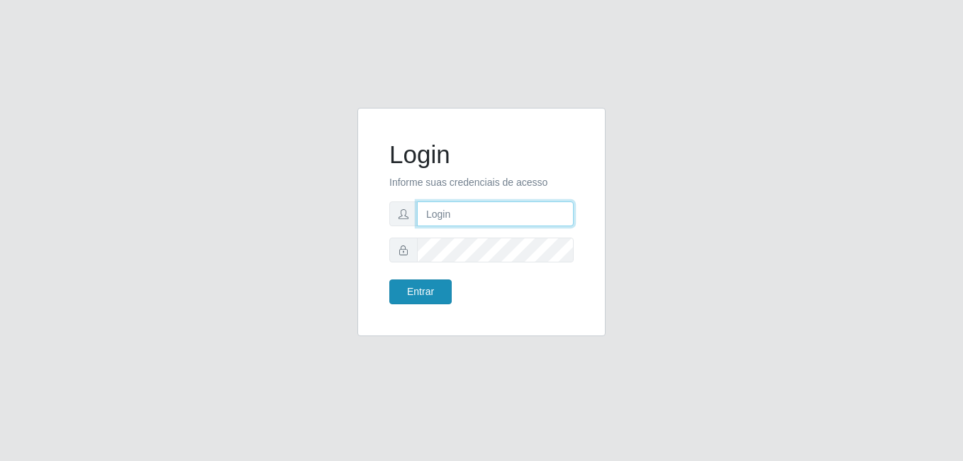
type input "[PERSON_NAME]"
click at [415, 290] on button "Entrar" at bounding box center [420, 291] width 62 height 25
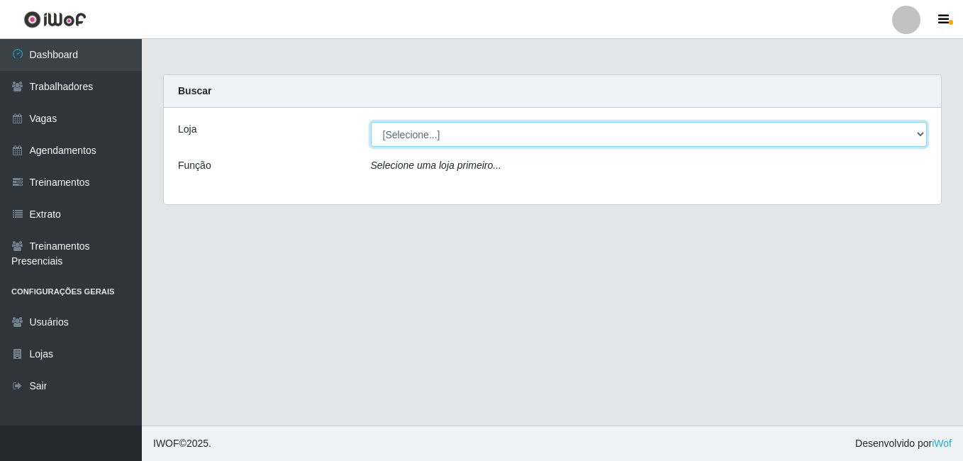
click at [458, 133] on select "[Selecione...] [PERSON_NAME]" at bounding box center [649, 134] width 557 height 25
click at [371, 122] on select "[Selecione...] [PERSON_NAME]" at bounding box center [649, 134] width 557 height 25
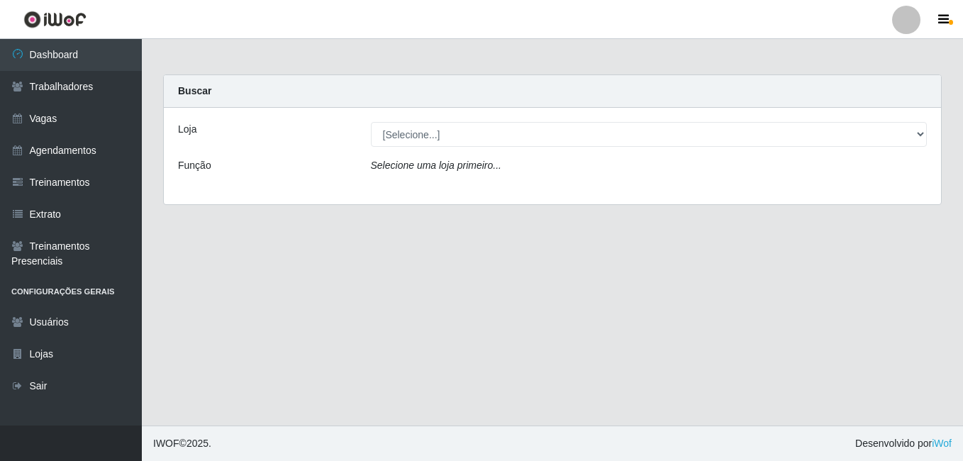
click at [487, 168] on icon "Selecione uma loja primeiro..." at bounding box center [436, 165] width 130 height 11
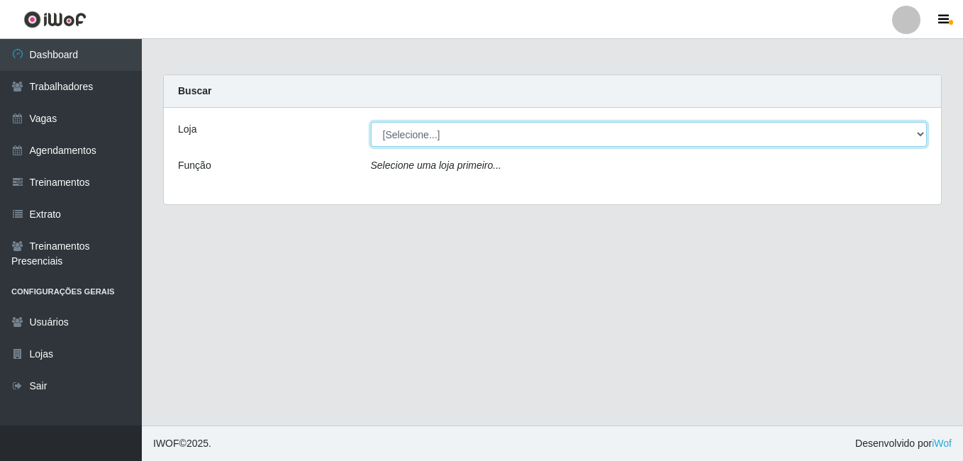
click at [519, 123] on select "[Selecione...] [PERSON_NAME]" at bounding box center [649, 134] width 557 height 25
select select "230"
click at [371, 122] on select "[Selecione...] [PERSON_NAME]" at bounding box center [649, 134] width 557 height 25
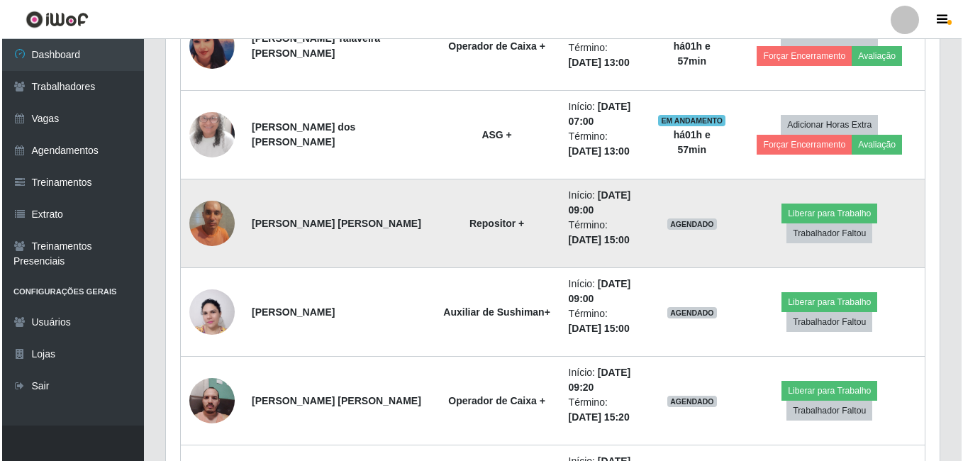
scroll to position [709, 0]
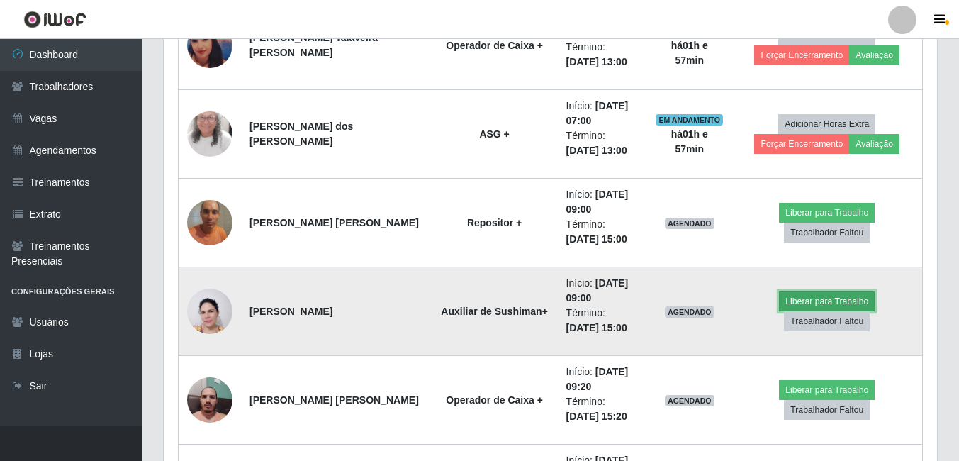
click at [809, 301] on button "Liberar para Trabalho" at bounding box center [827, 301] width 96 height 20
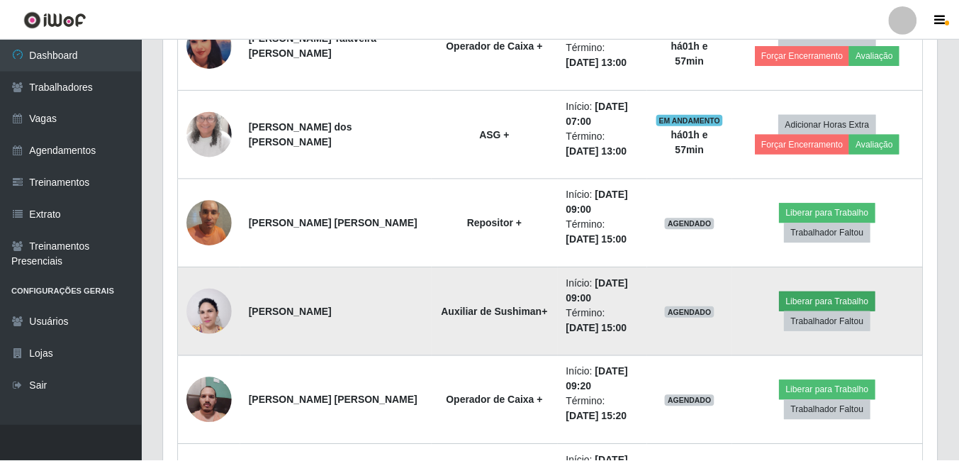
scroll to position [294, 766]
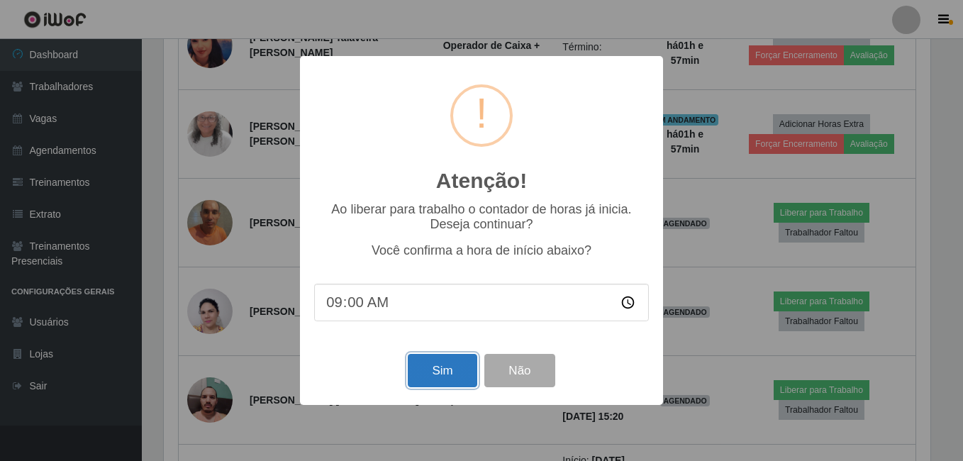
click at [437, 360] on button "Sim" at bounding box center [442, 370] width 69 height 33
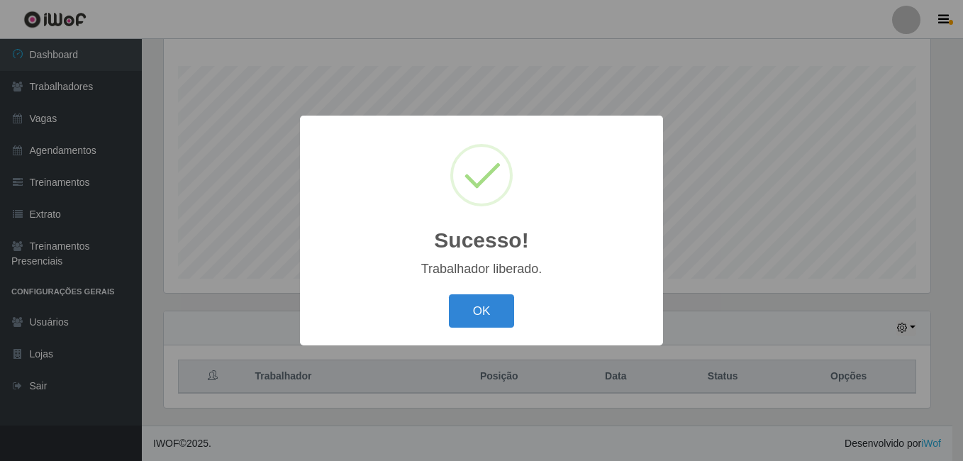
click at [449, 294] on button "OK" at bounding box center [482, 310] width 66 height 33
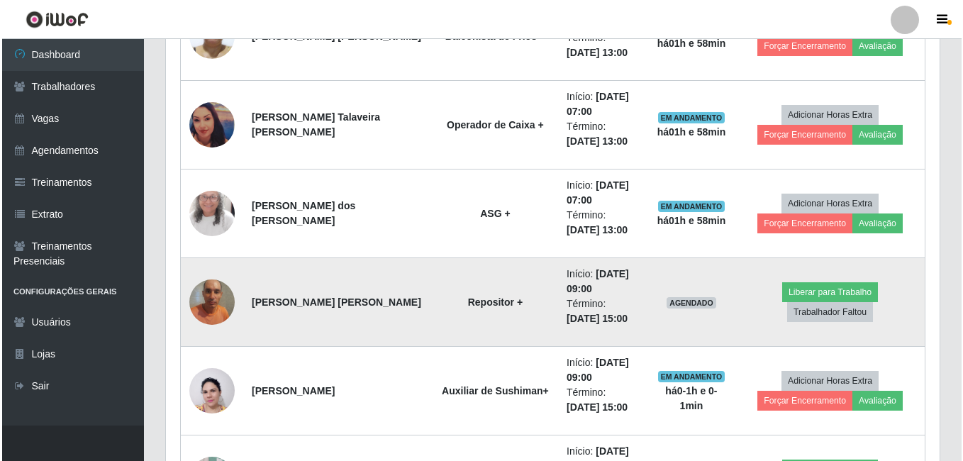
scroll to position [725, 0]
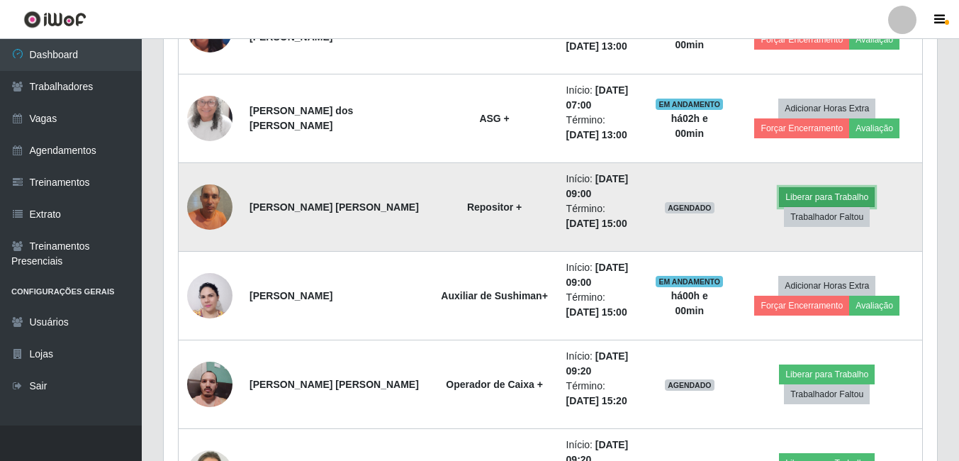
click at [811, 196] on button "Liberar para Trabalho" at bounding box center [827, 197] width 96 height 20
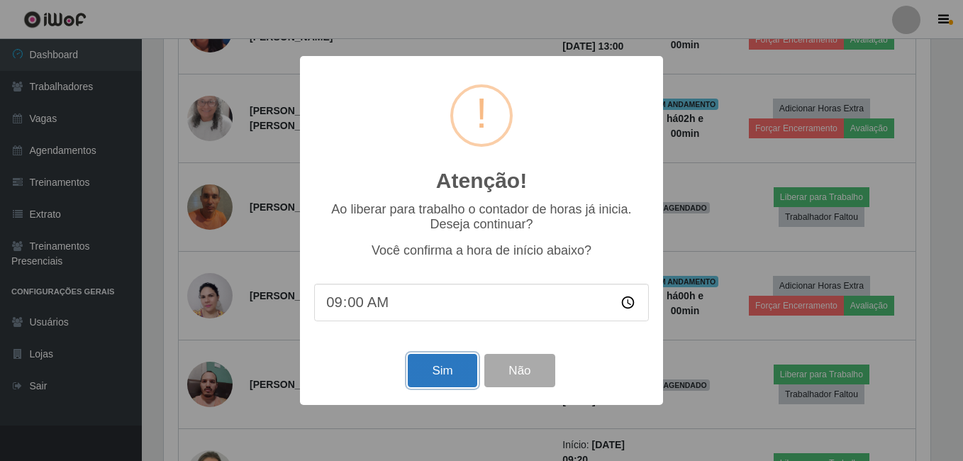
click at [462, 376] on button "Sim" at bounding box center [442, 370] width 69 height 33
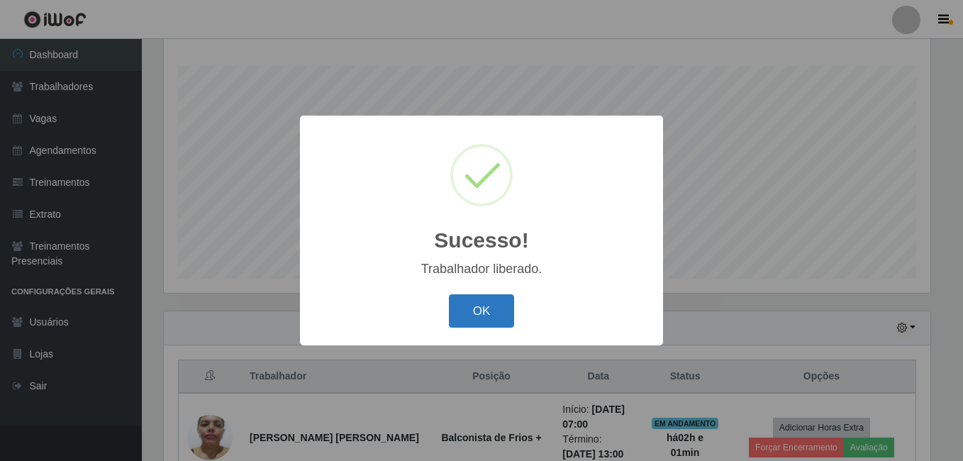
click at [467, 326] on button "OK" at bounding box center [482, 310] width 66 height 33
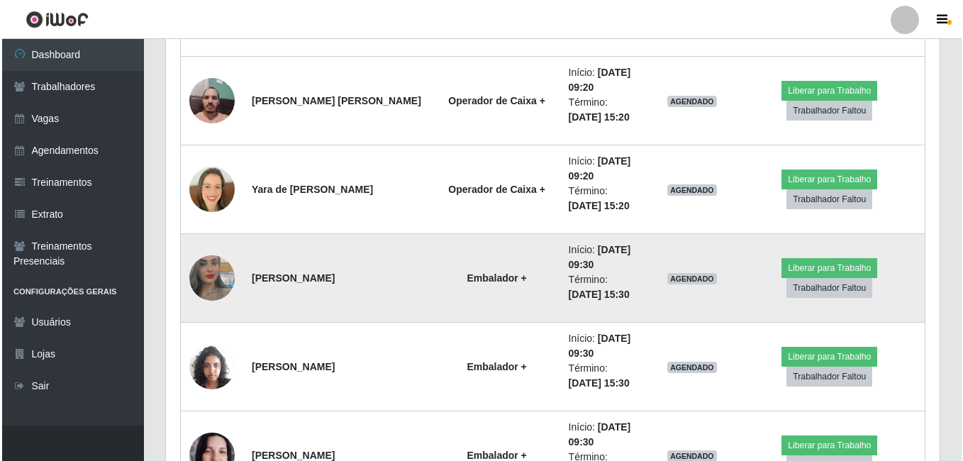
scroll to position [1079, 0]
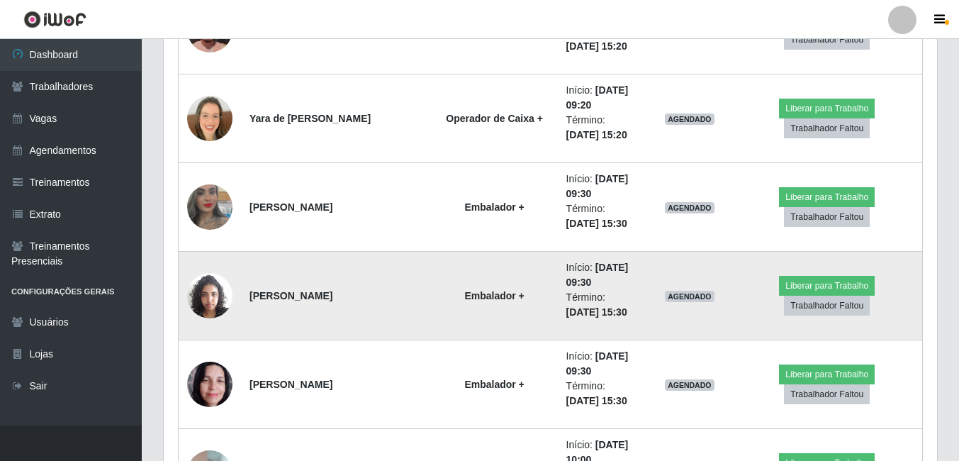
click at [208, 296] on img at bounding box center [209, 295] width 45 height 60
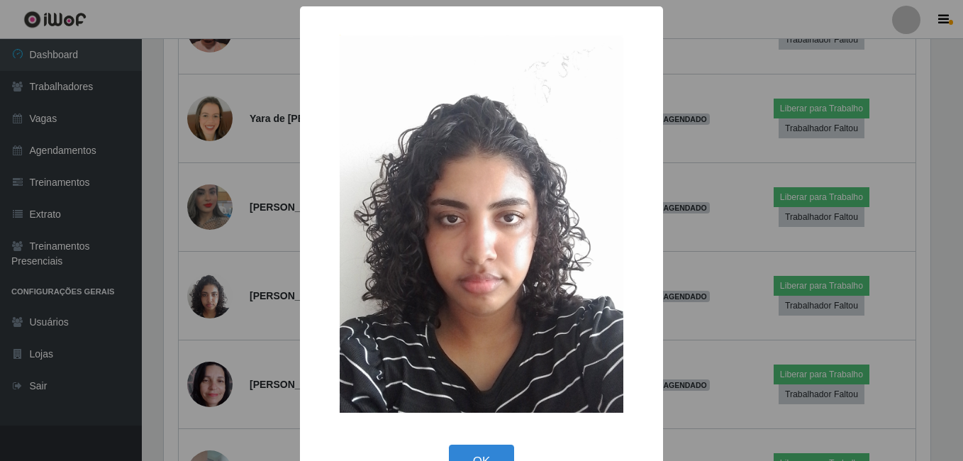
click at [173, 319] on div "× OK Cancel" at bounding box center [481, 230] width 963 height 461
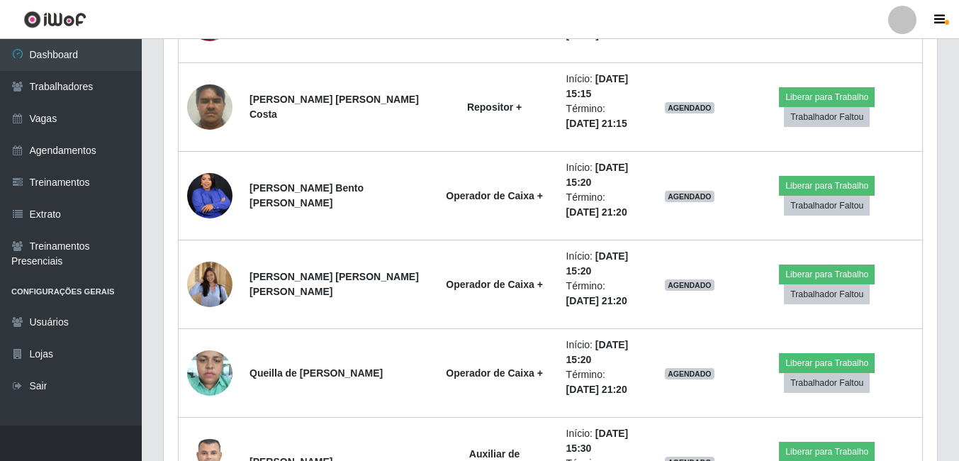
scroll to position [2072, 0]
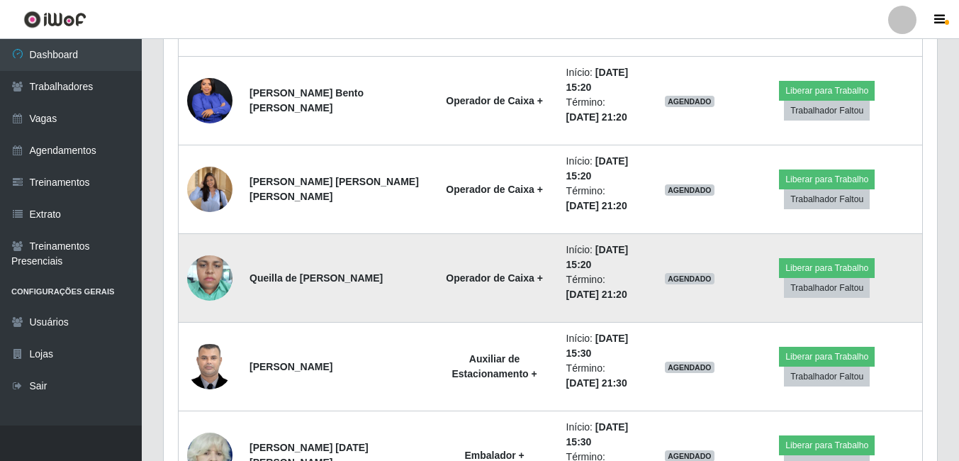
click at [208, 255] on img at bounding box center [209, 277] width 45 height 60
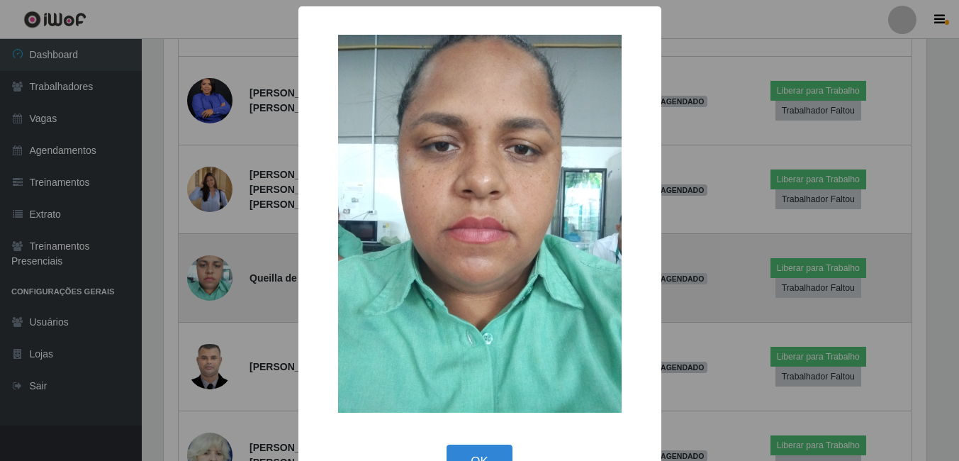
scroll to position [294, 766]
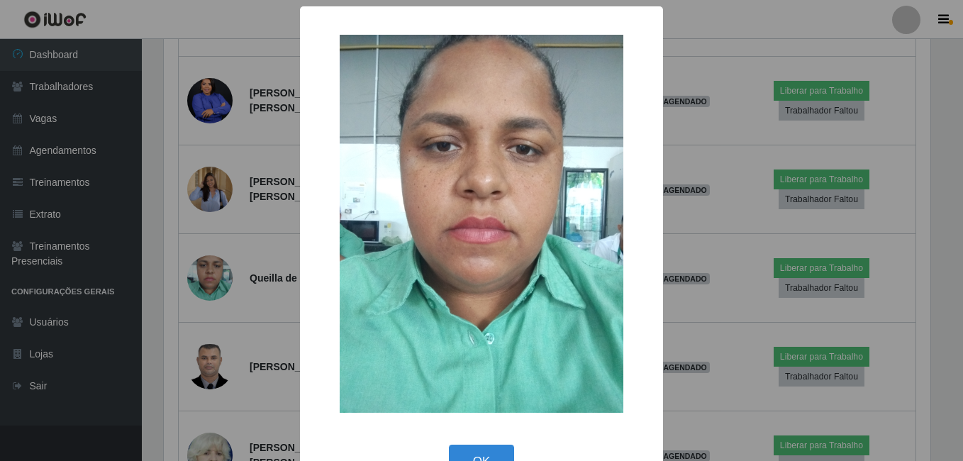
click at [199, 260] on div "× OK Cancel" at bounding box center [481, 230] width 963 height 461
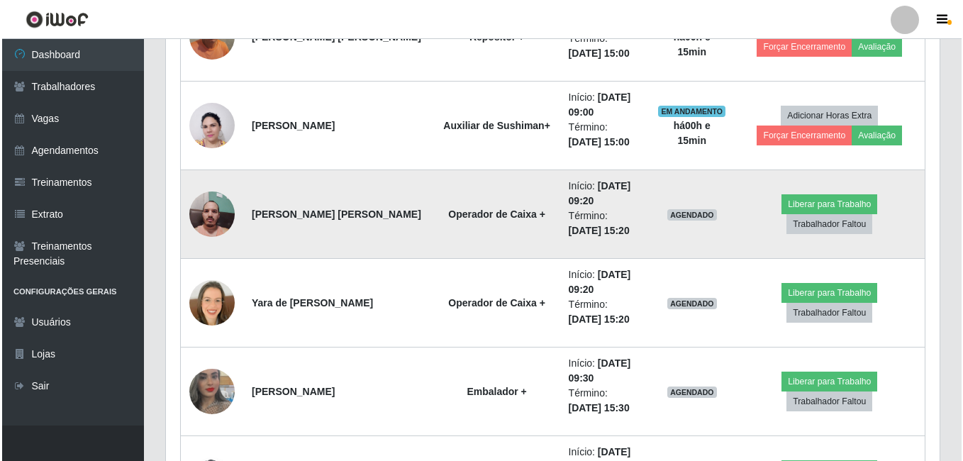
scroll to position [920, 0]
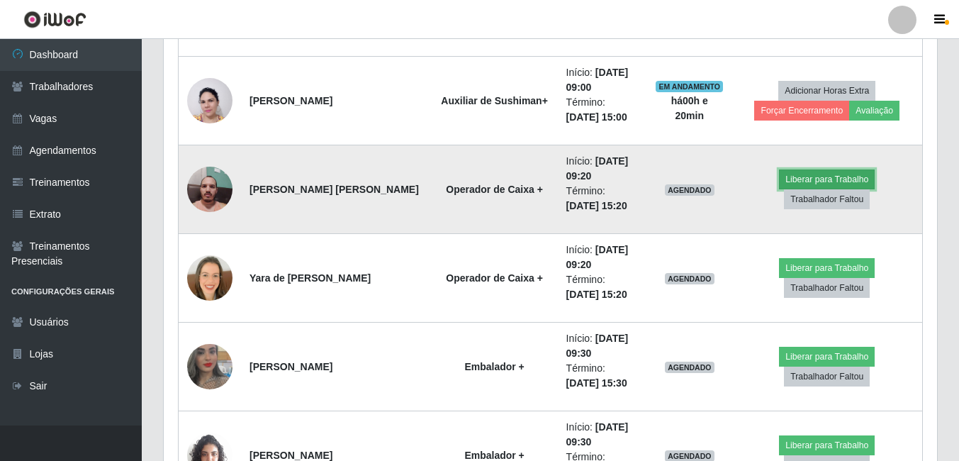
click at [796, 181] on button "Liberar para Trabalho" at bounding box center [827, 179] width 96 height 20
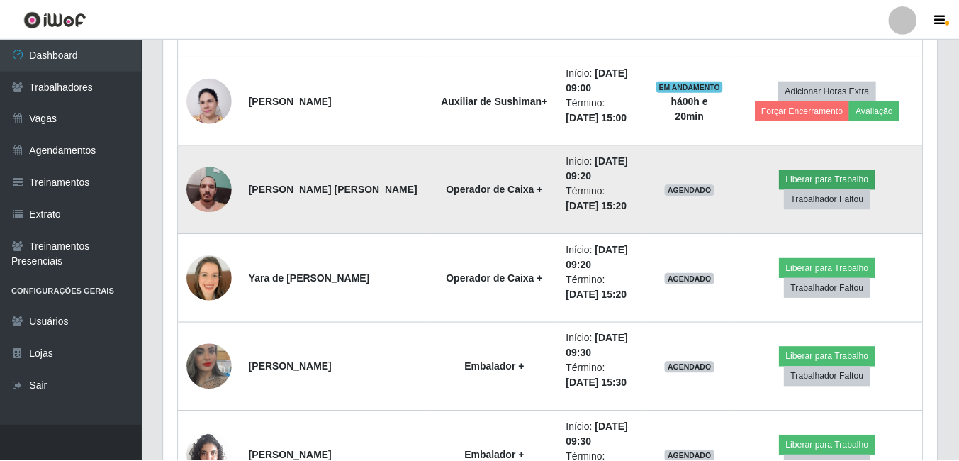
scroll to position [294, 766]
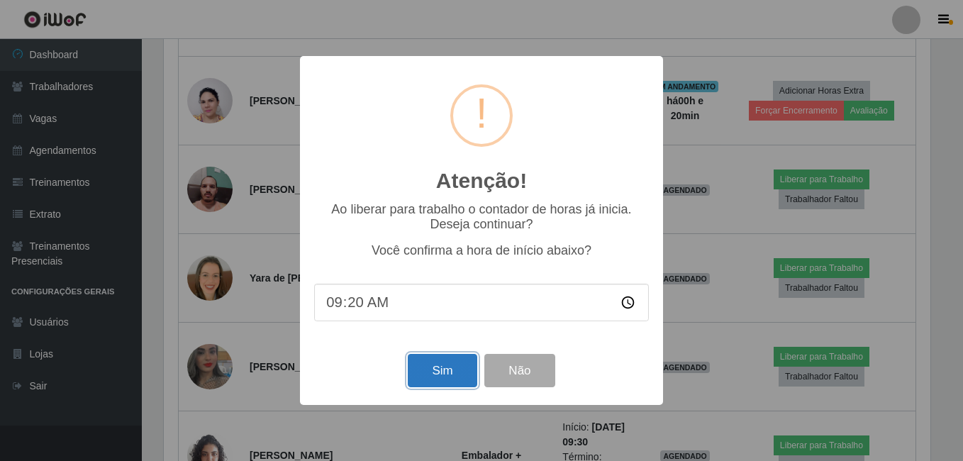
click at [442, 369] on button "Sim" at bounding box center [442, 370] width 69 height 33
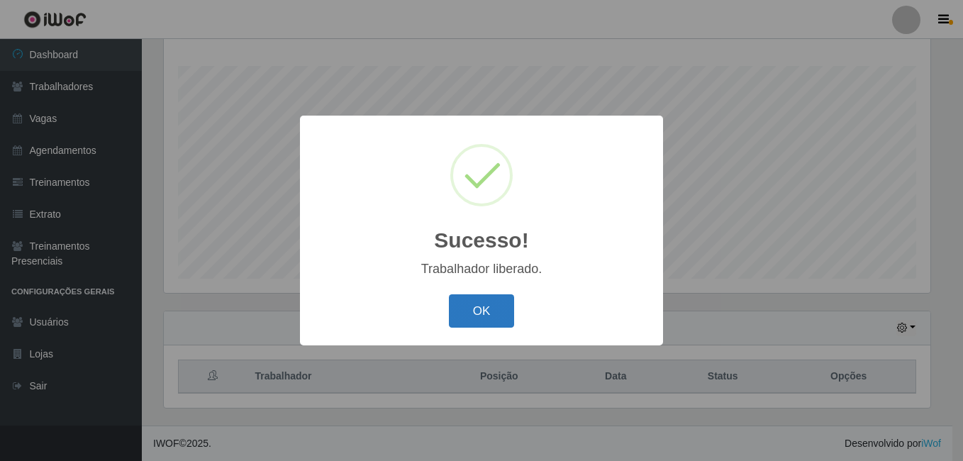
click at [493, 314] on button "OK" at bounding box center [482, 310] width 66 height 33
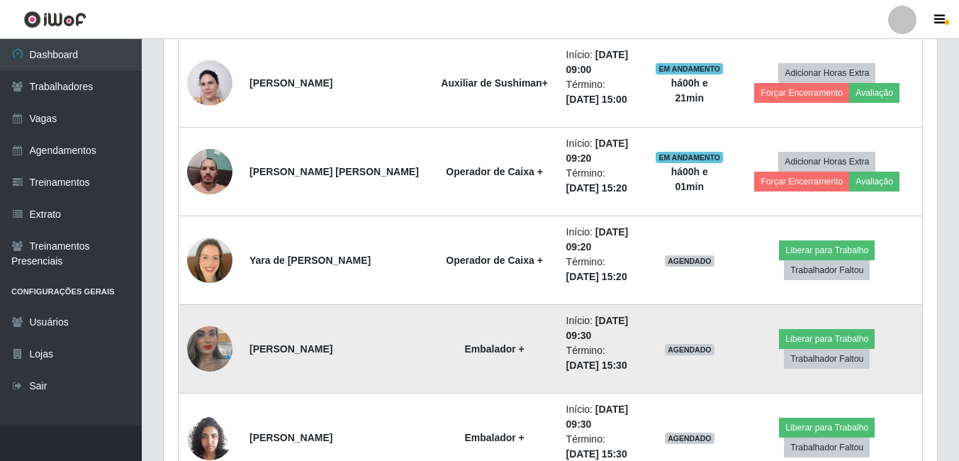
scroll to position [866, 0]
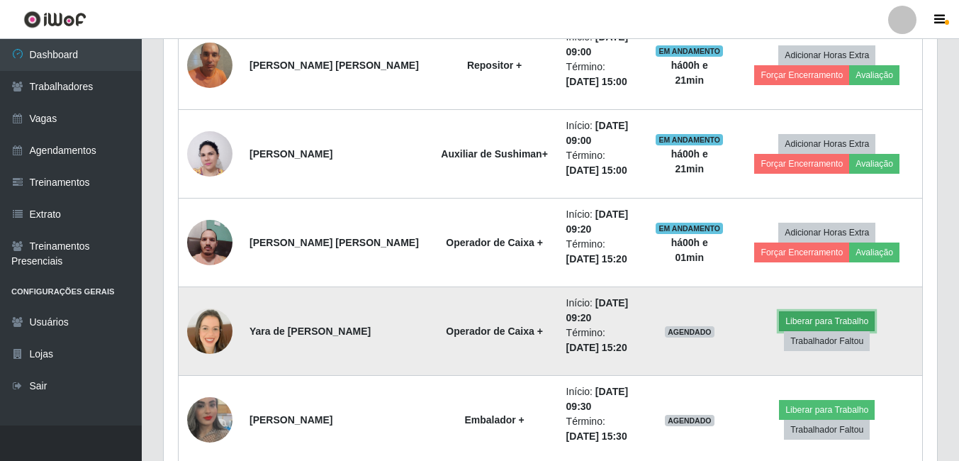
click at [837, 319] on button "Liberar para Trabalho" at bounding box center [827, 321] width 96 height 20
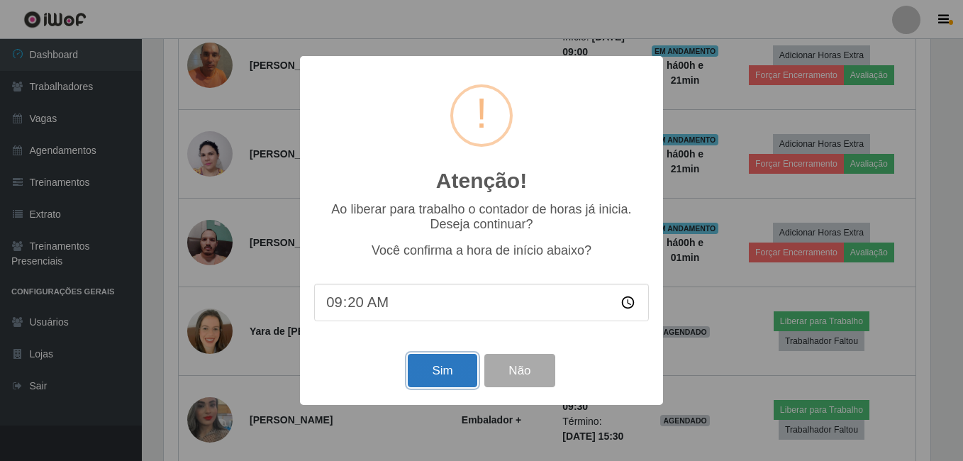
click at [418, 366] on button "Sim" at bounding box center [442, 370] width 69 height 33
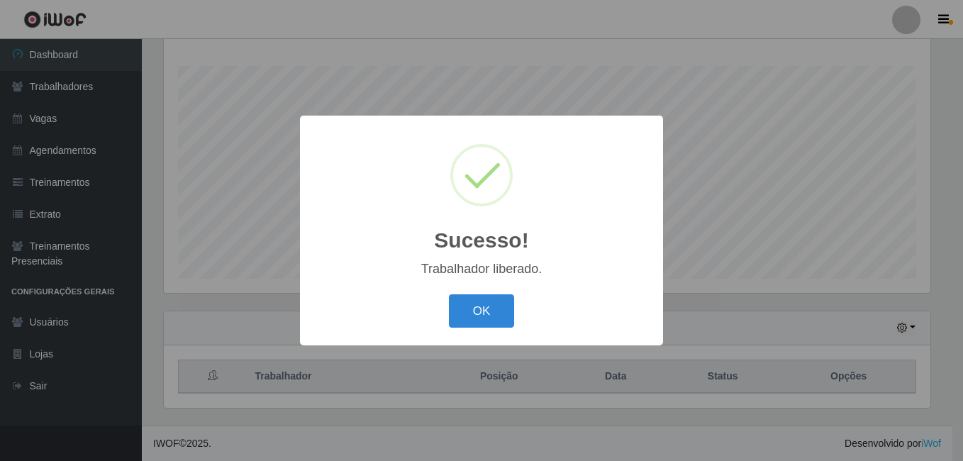
click at [449, 294] on button "OK" at bounding box center [482, 310] width 66 height 33
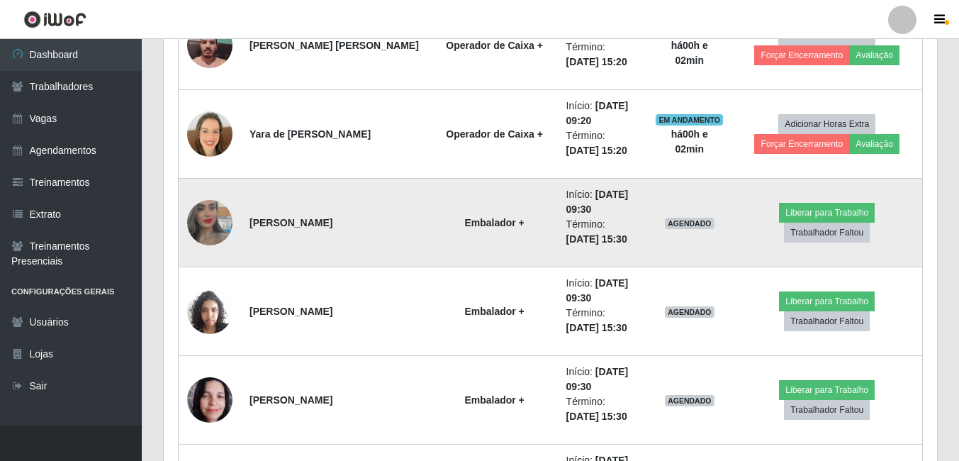
scroll to position [1079, 0]
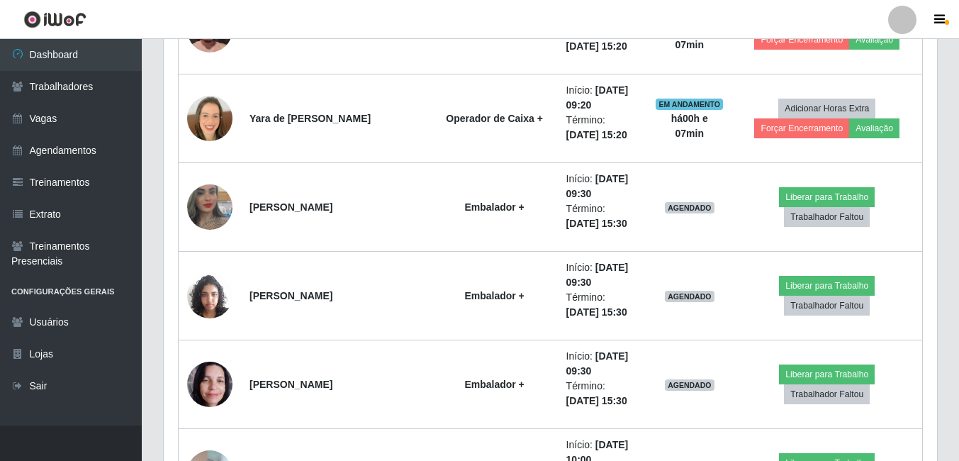
drag, startPoint x: 480, startPoint y: 25, endPoint x: 469, endPoint y: 34, distance: 14.1
click at [480, 25] on header "Perfil Alterar Senha Sair" at bounding box center [479, 19] width 959 height 39
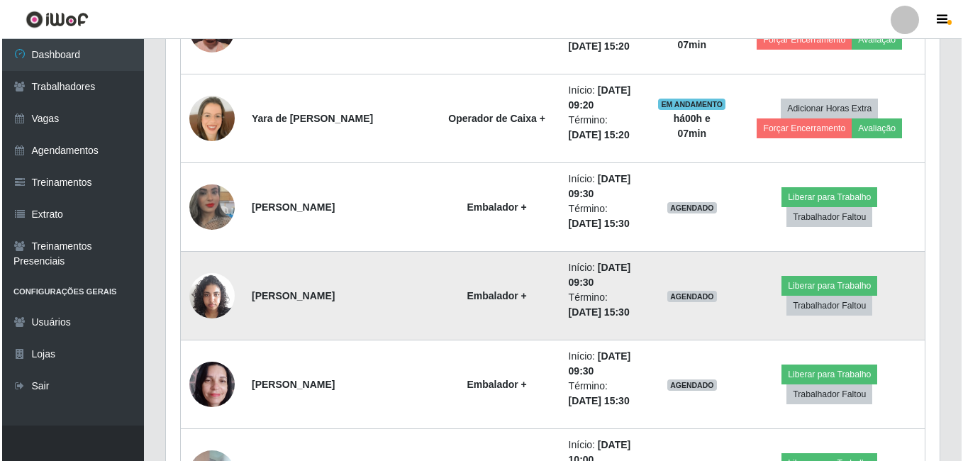
scroll to position [1150, 0]
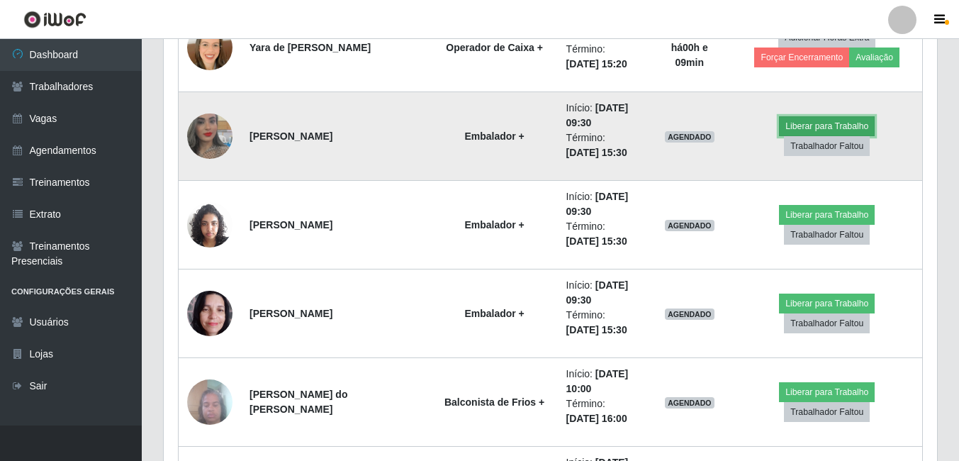
click at [842, 127] on button "Liberar para Trabalho" at bounding box center [827, 126] width 96 height 20
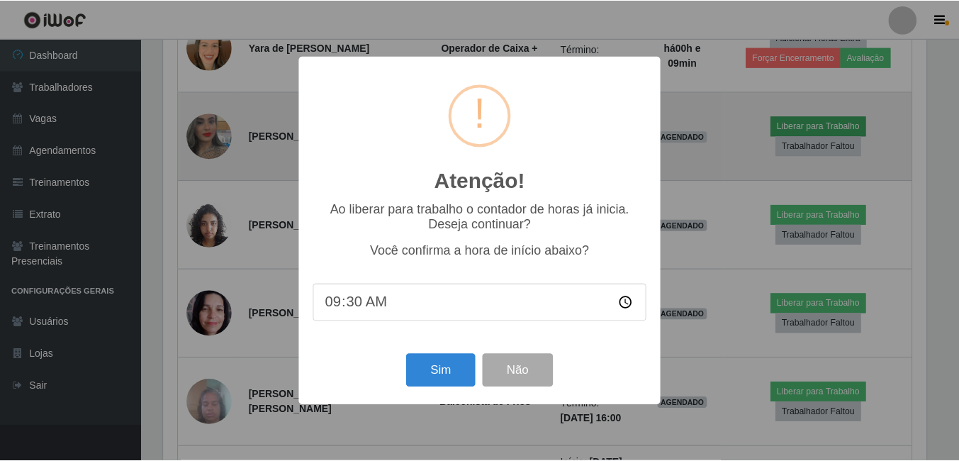
scroll to position [294, 766]
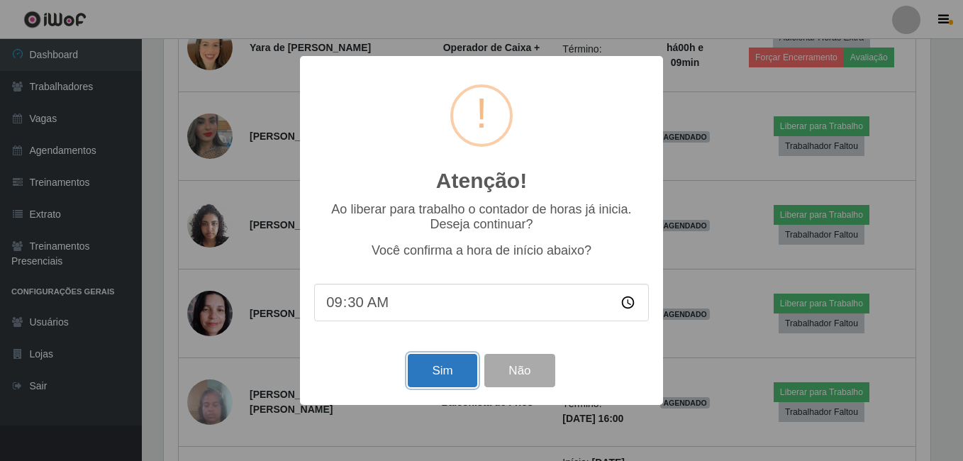
click at [416, 375] on button "Sim" at bounding box center [442, 370] width 69 height 33
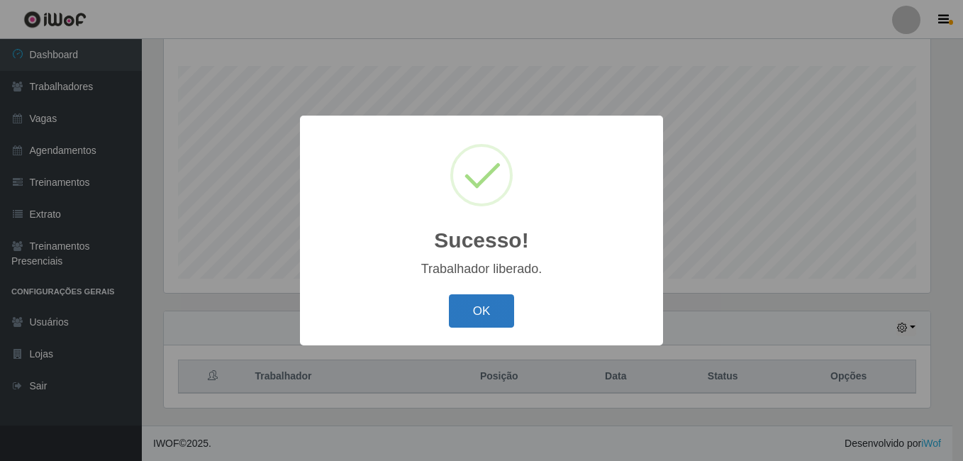
click at [464, 315] on button "OK" at bounding box center [482, 310] width 66 height 33
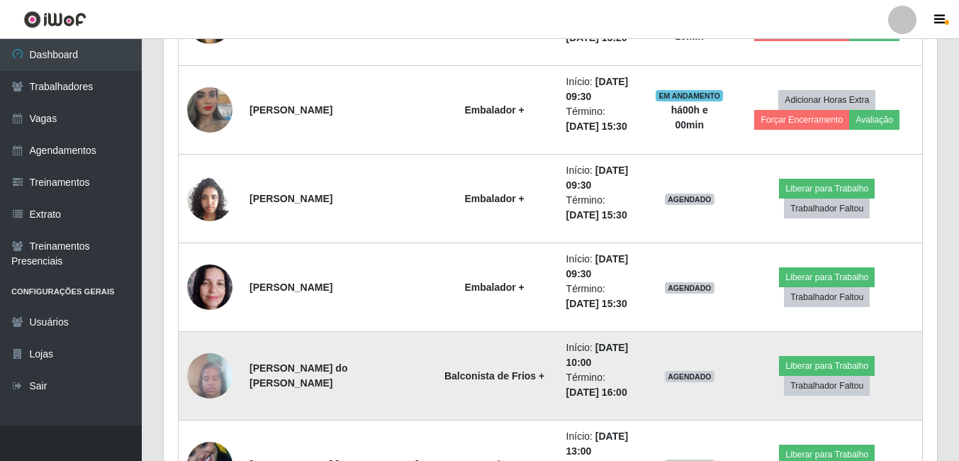
scroll to position [1221, 0]
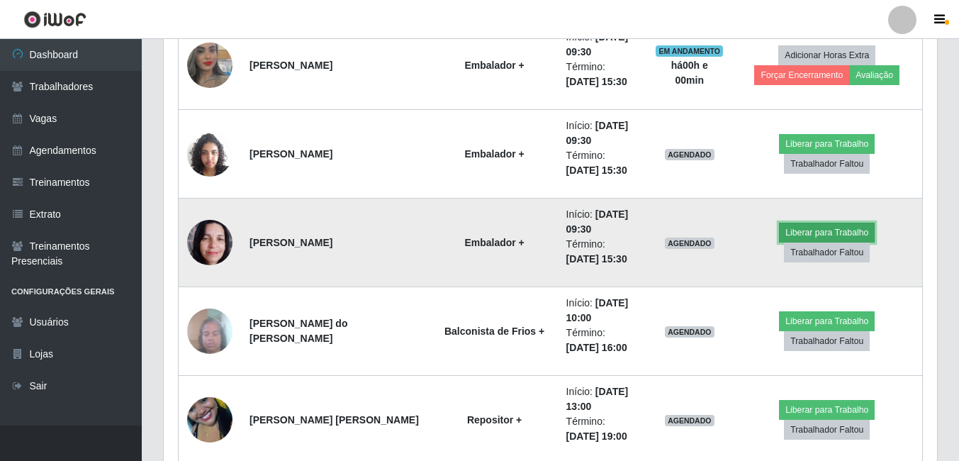
click at [813, 233] on button "Liberar para Trabalho" at bounding box center [827, 233] width 96 height 20
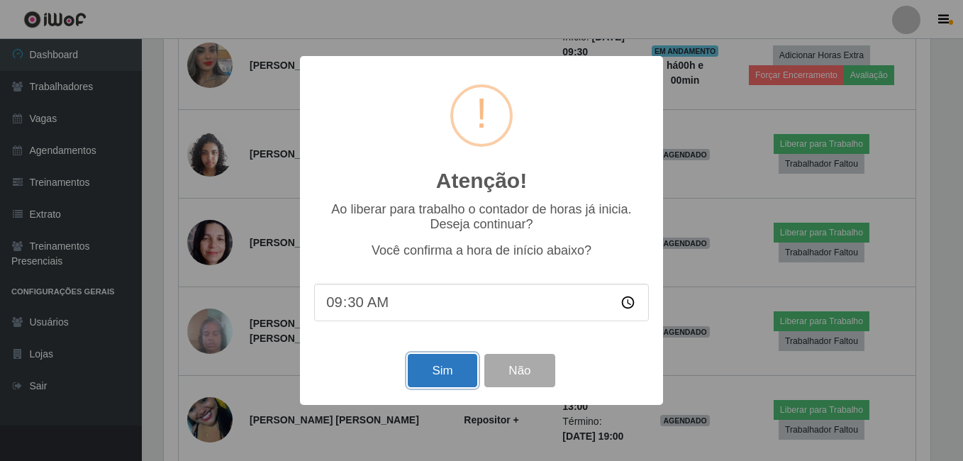
click at [442, 358] on button "Sim" at bounding box center [442, 370] width 69 height 33
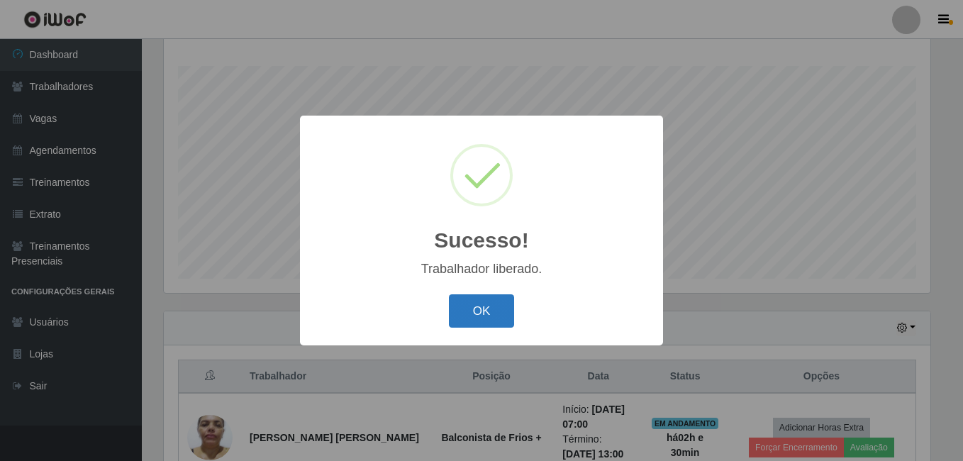
click at [499, 312] on button "OK" at bounding box center [482, 310] width 66 height 33
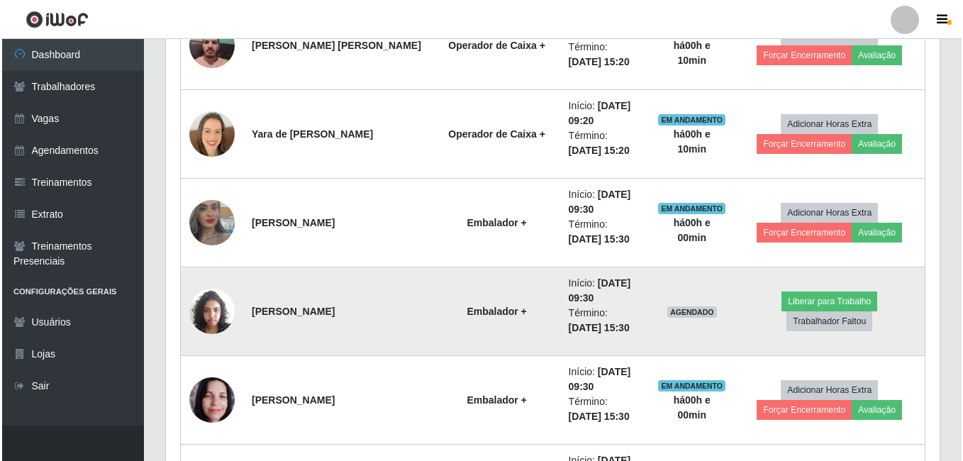
scroll to position [1079, 0]
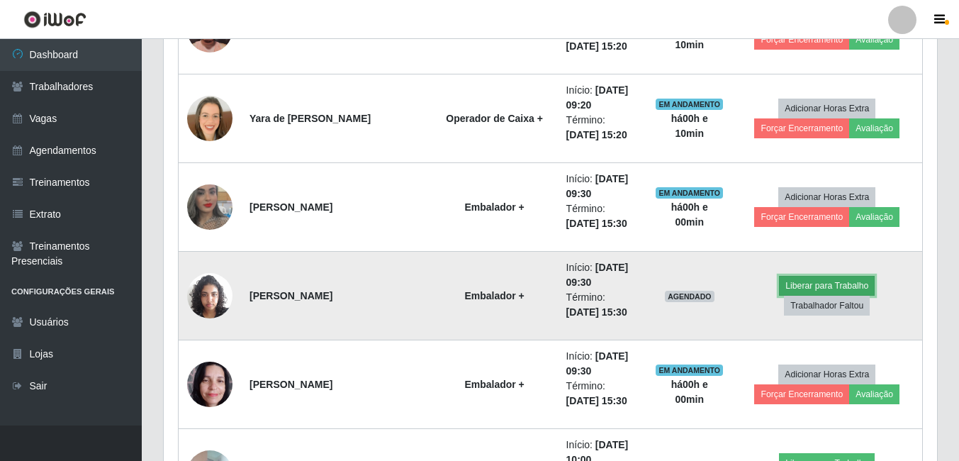
click at [841, 277] on button "Liberar para Trabalho" at bounding box center [827, 286] width 96 height 20
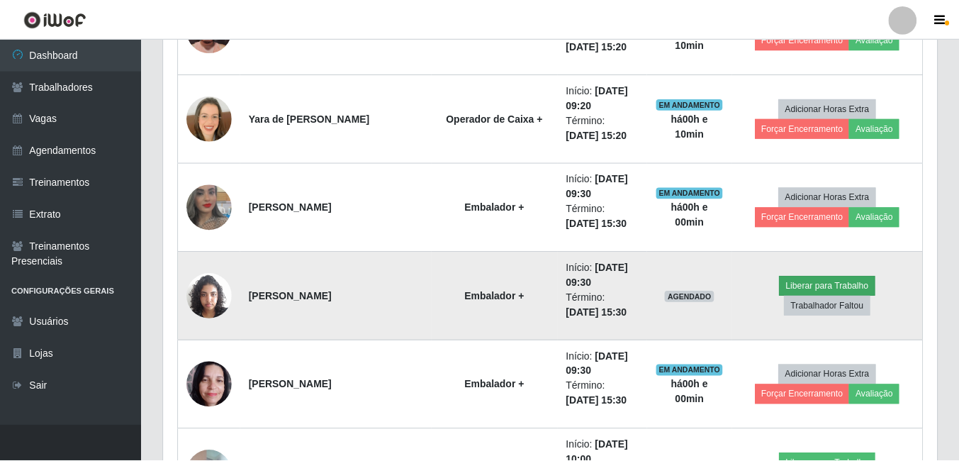
scroll to position [294, 766]
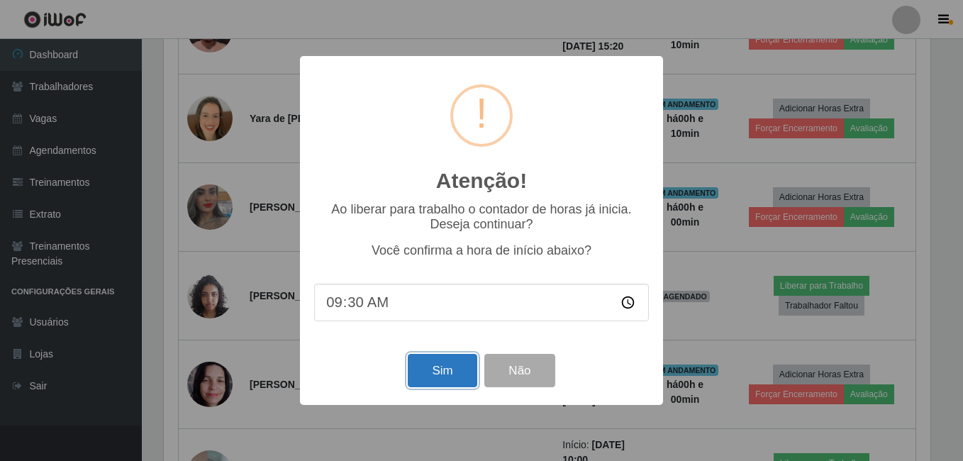
click at [462, 379] on button "Sim" at bounding box center [442, 370] width 69 height 33
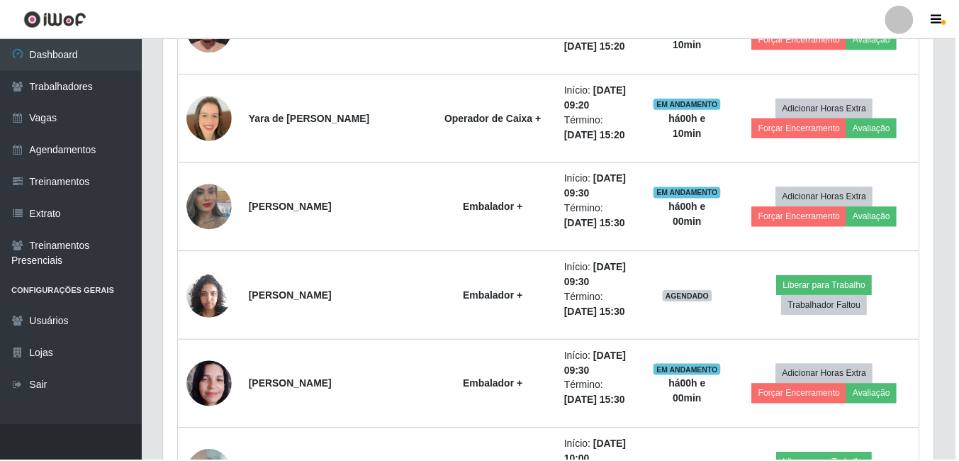
scroll to position [228, 0]
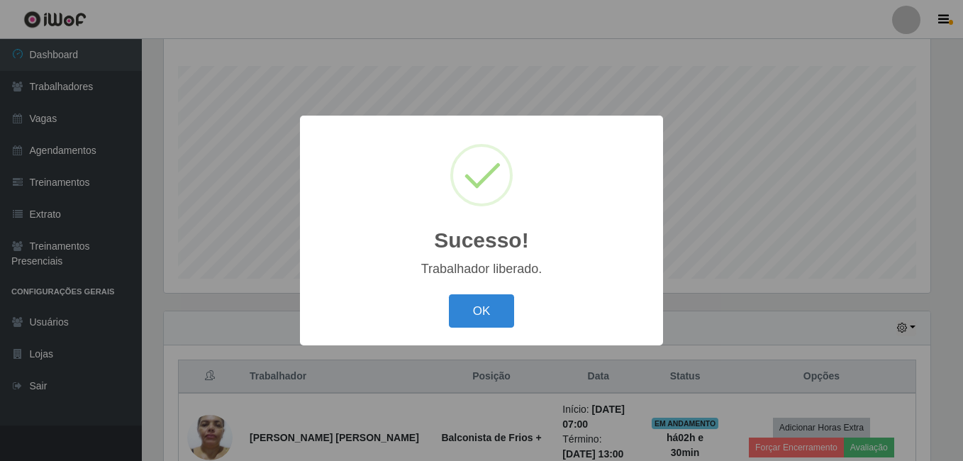
click at [449, 294] on button "OK" at bounding box center [482, 310] width 66 height 33
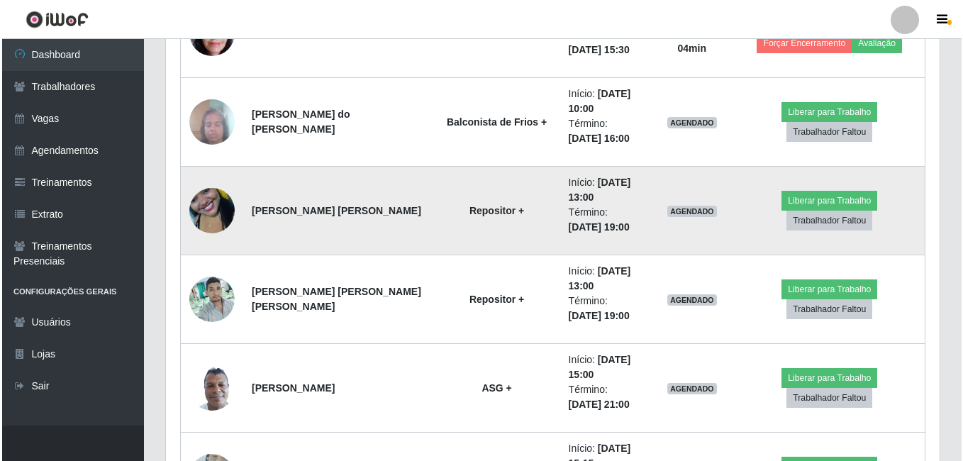
scroll to position [1434, 0]
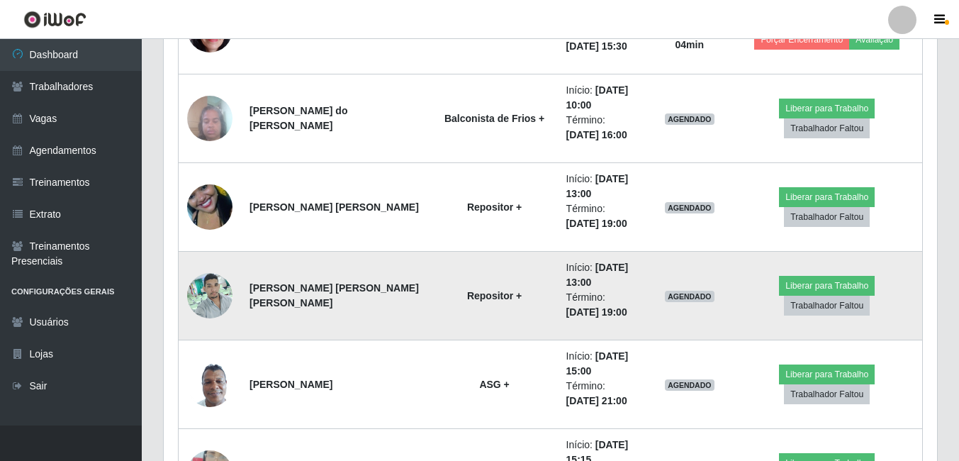
click at [210, 294] on img at bounding box center [209, 295] width 45 height 60
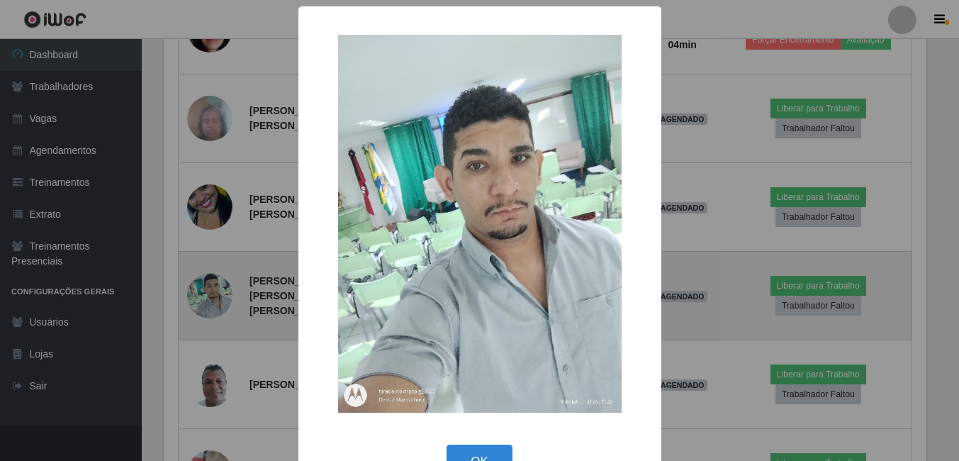
scroll to position [294, 766]
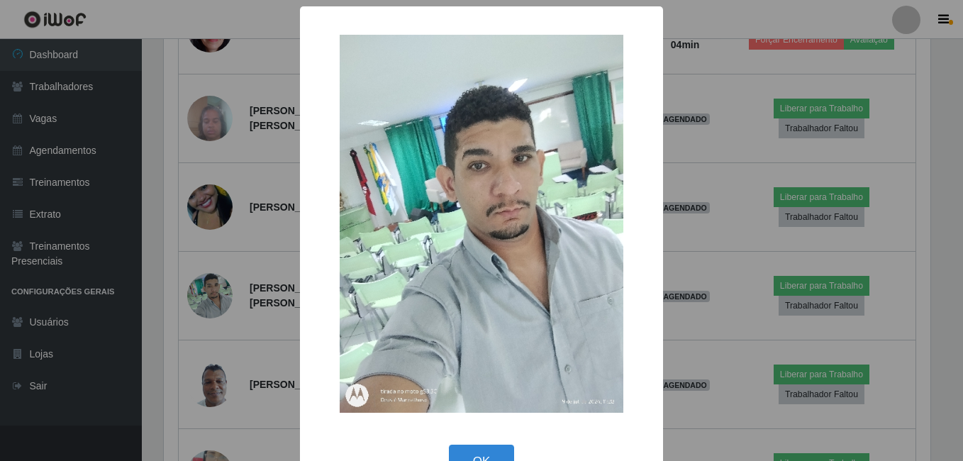
click at [189, 309] on div "× OK Cancel" at bounding box center [481, 230] width 963 height 461
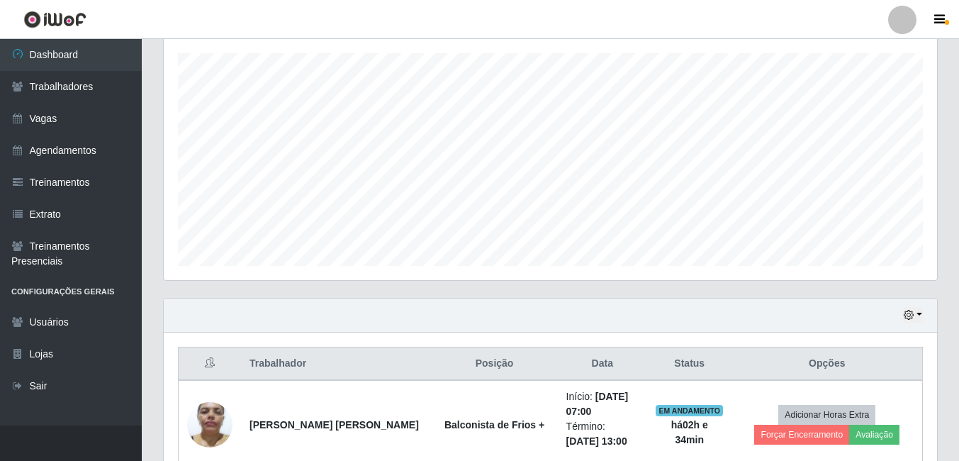
scroll to position [228, 0]
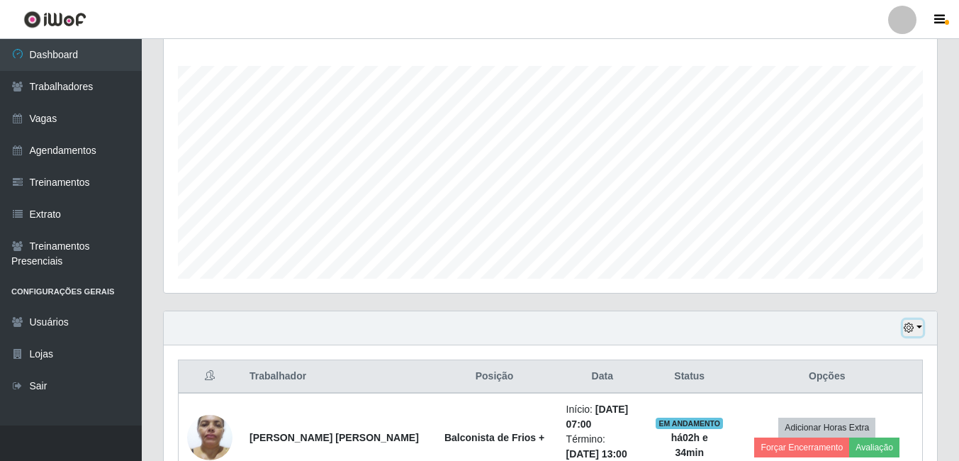
click at [922, 323] on button "button" at bounding box center [913, 328] width 20 height 16
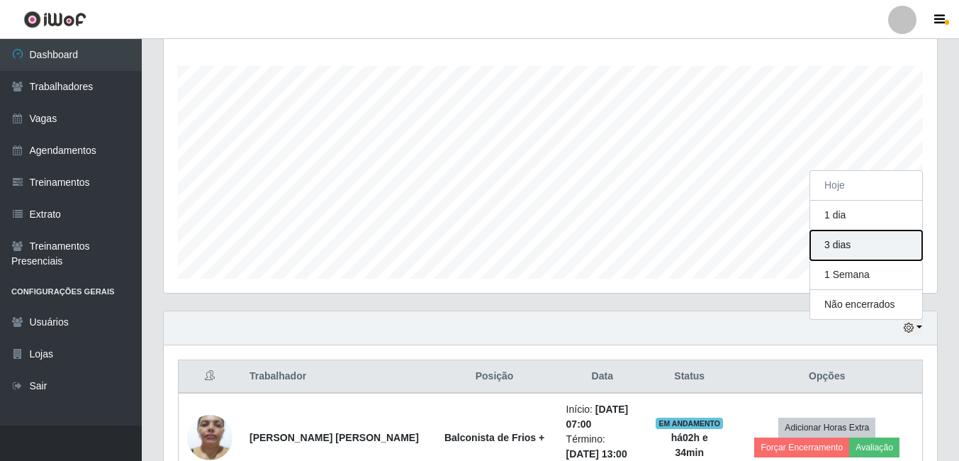
click at [839, 240] on button "3 dias" at bounding box center [866, 245] width 112 height 30
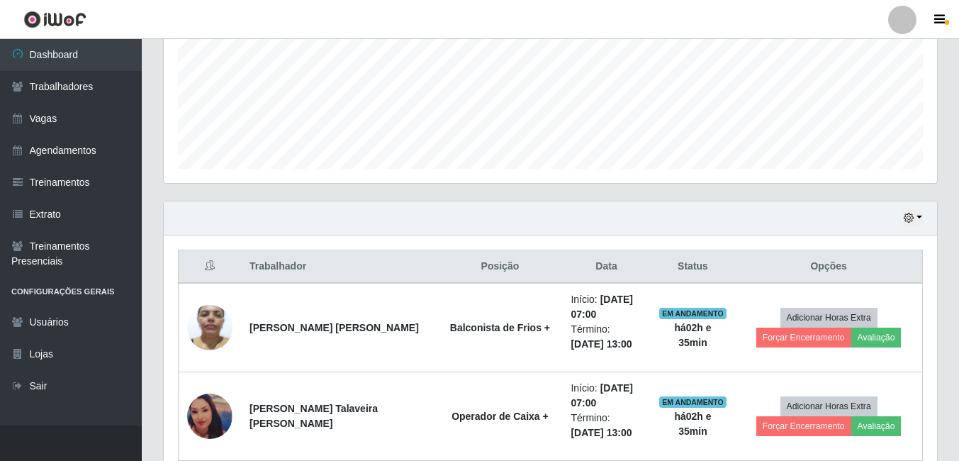
scroll to position [370, 0]
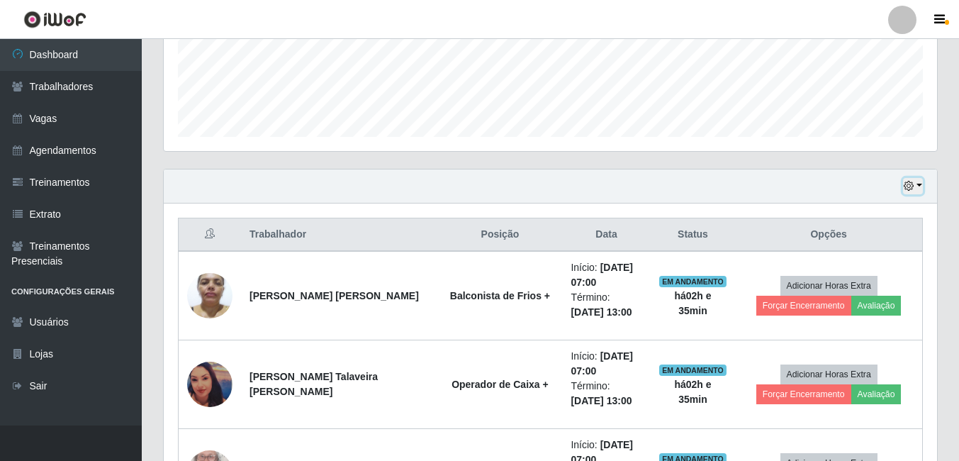
click at [921, 186] on button "button" at bounding box center [913, 186] width 20 height 16
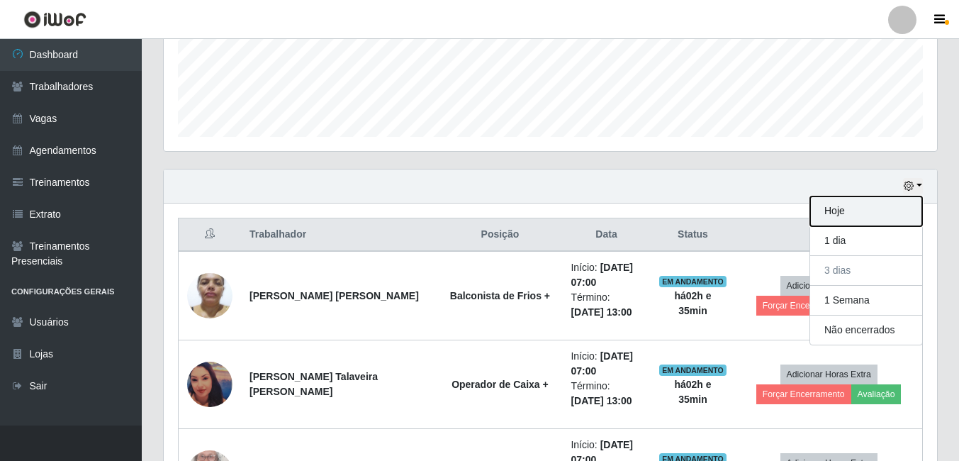
click at [867, 214] on button "Hoje" at bounding box center [866, 211] width 112 height 30
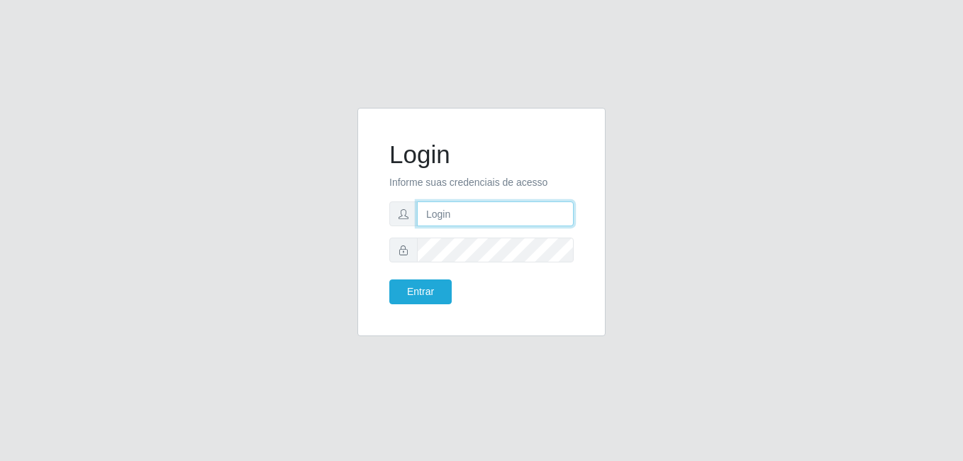
type input "[PERSON_NAME]"
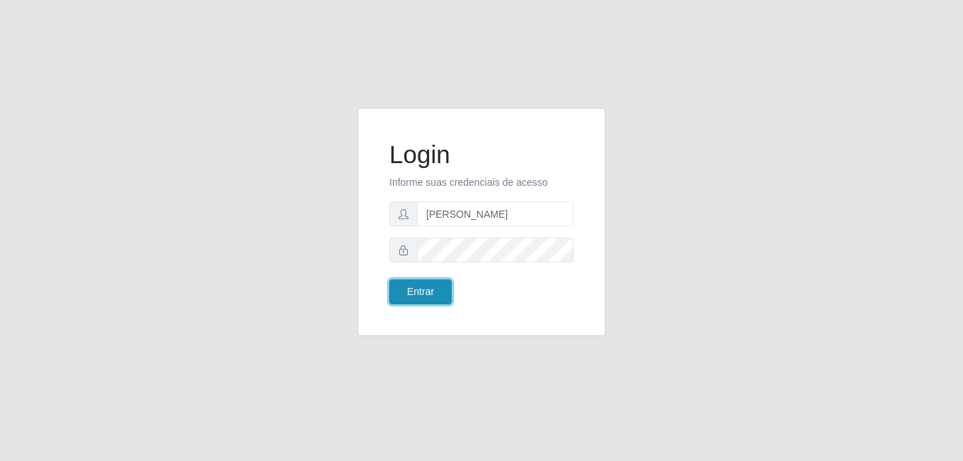
click at [419, 280] on button "Entrar" at bounding box center [420, 291] width 62 height 25
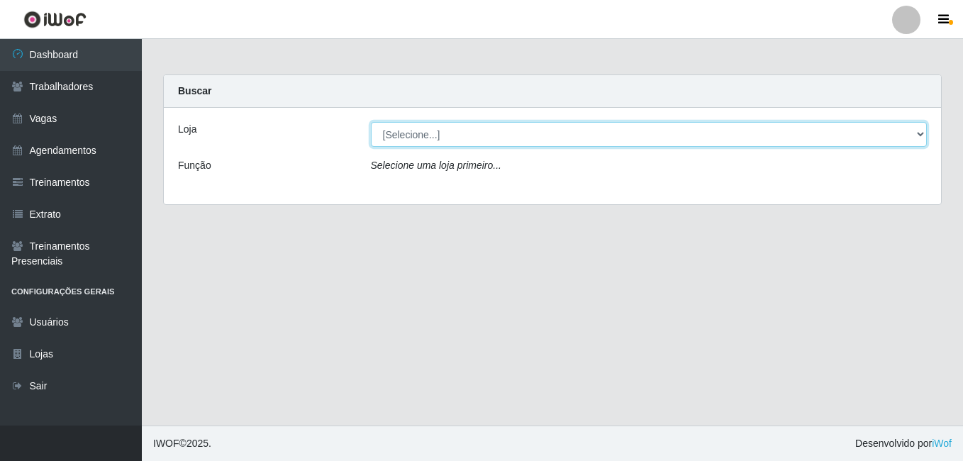
click at [464, 140] on select "[Selecione...] [PERSON_NAME]" at bounding box center [649, 134] width 557 height 25
select select "230"
click at [371, 122] on select "[Selecione...] [PERSON_NAME]" at bounding box center [649, 134] width 557 height 25
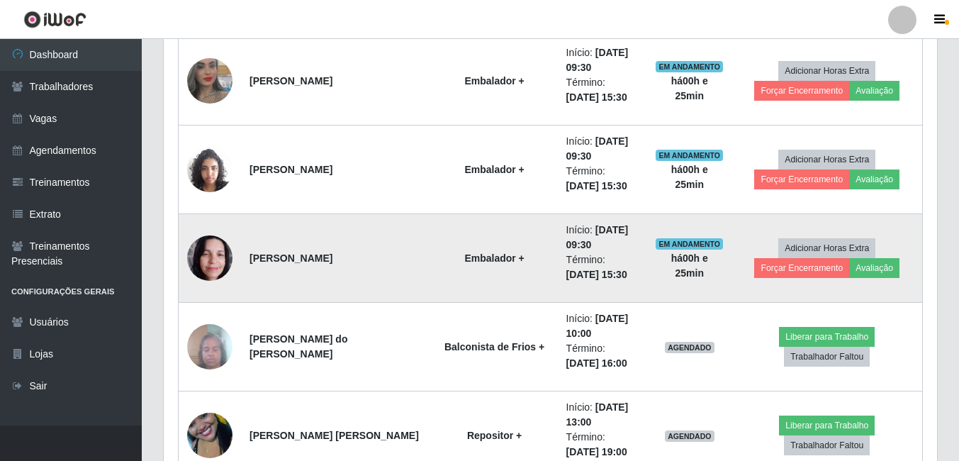
scroll to position [1276, 0]
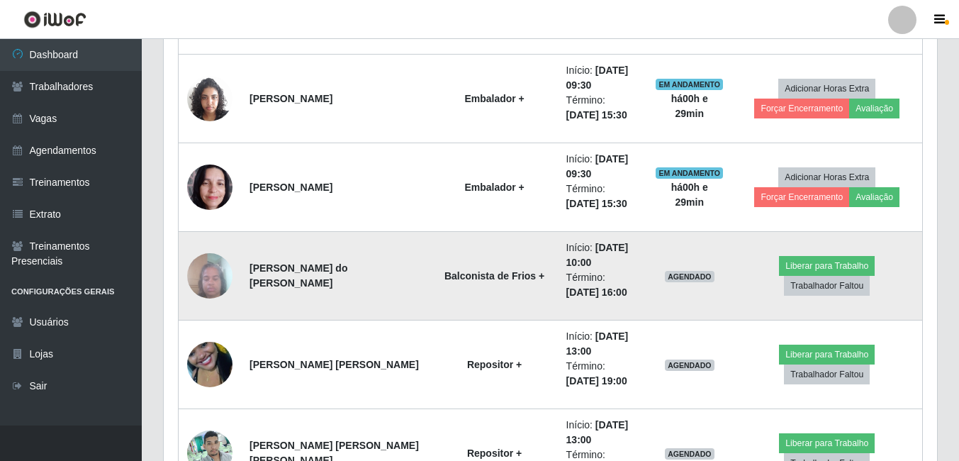
click at [212, 265] on img at bounding box center [209, 275] width 45 height 60
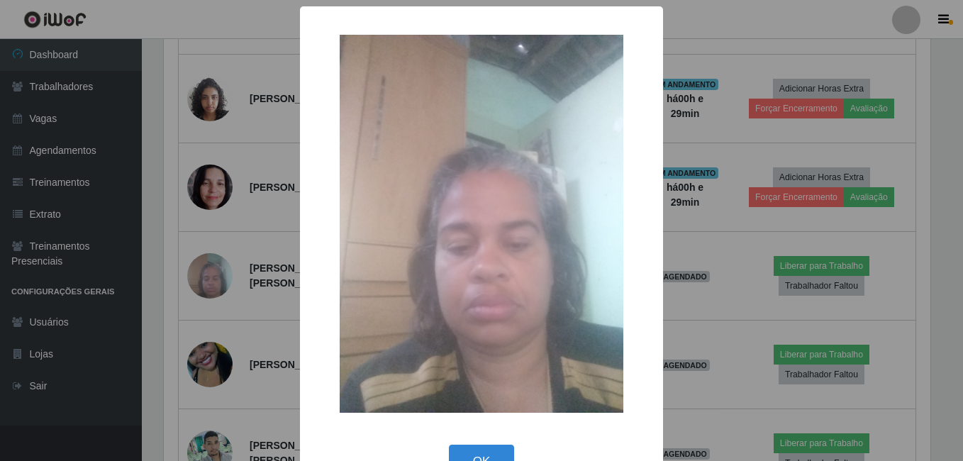
click at [241, 280] on div "× OK Cancel" at bounding box center [481, 230] width 963 height 461
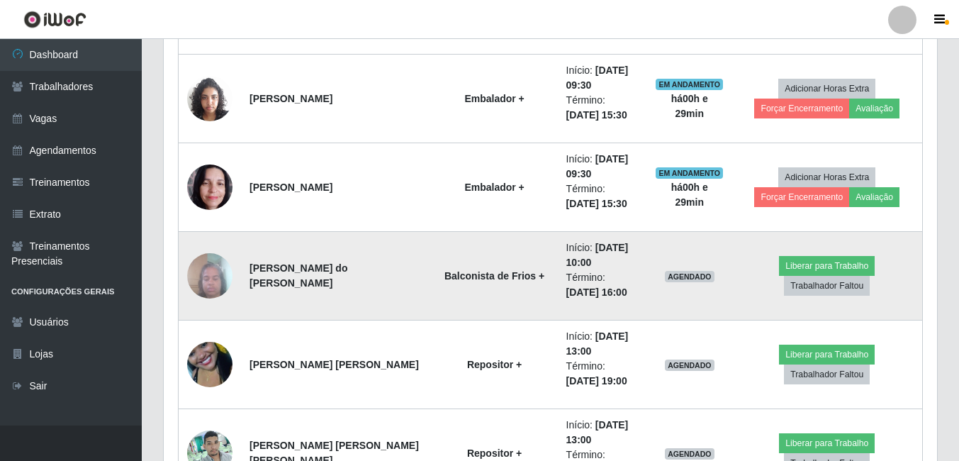
scroll to position [294, 774]
click at [857, 267] on button "Liberar para Trabalho" at bounding box center [827, 266] width 96 height 20
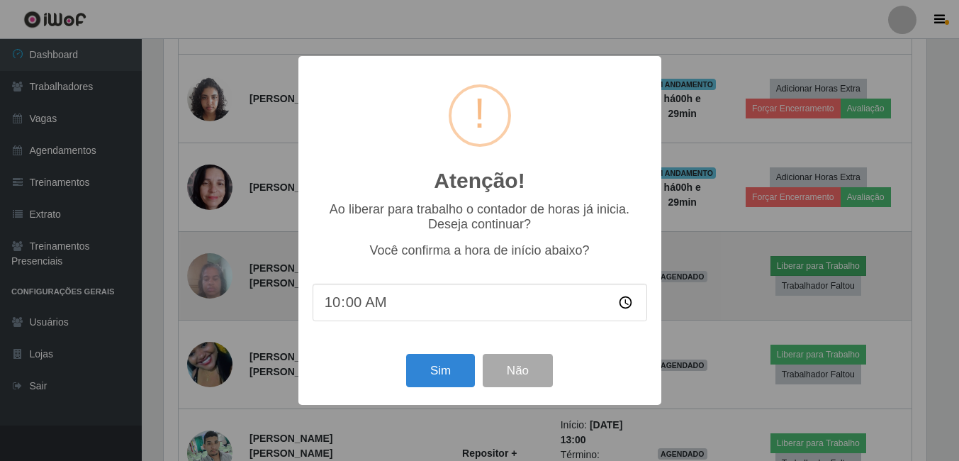
scroll to position [294, 766]
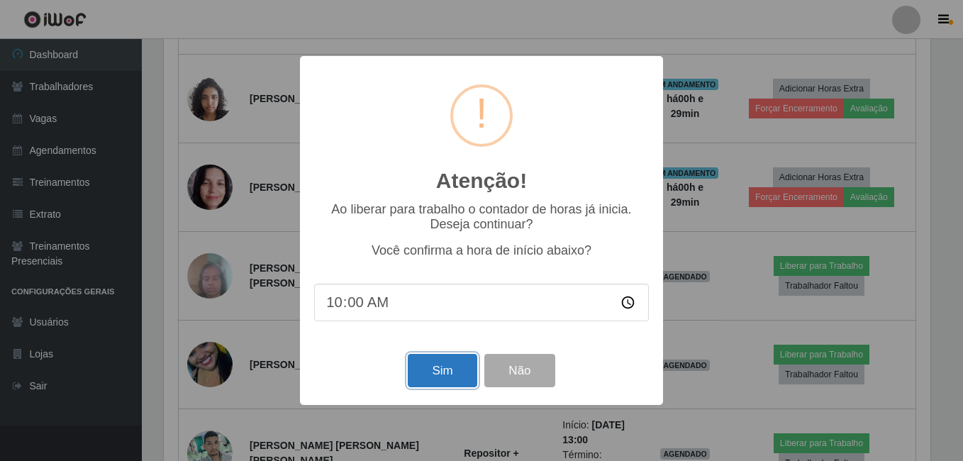
click at [432, 367] on button "Sim" at bounding box center [442, 370] width 69 height 33
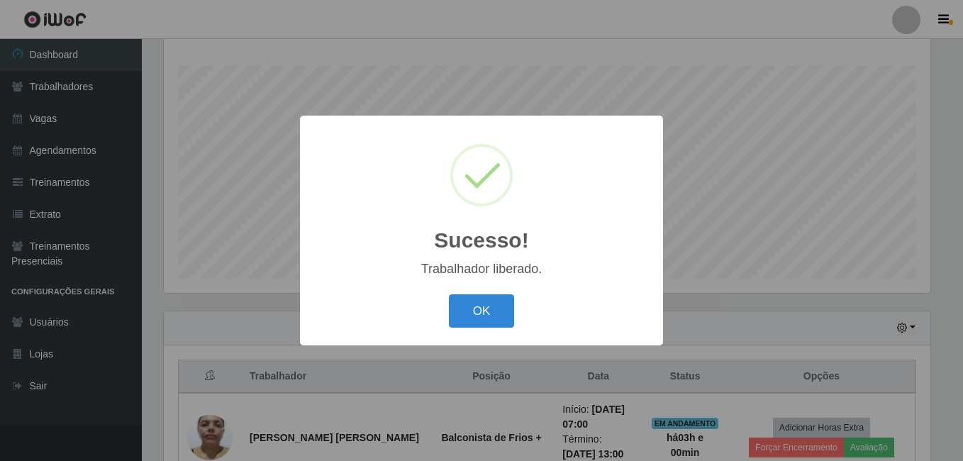
click at [449, 294] on button "OK" at bounding box center [482, 310] width 66 height 33
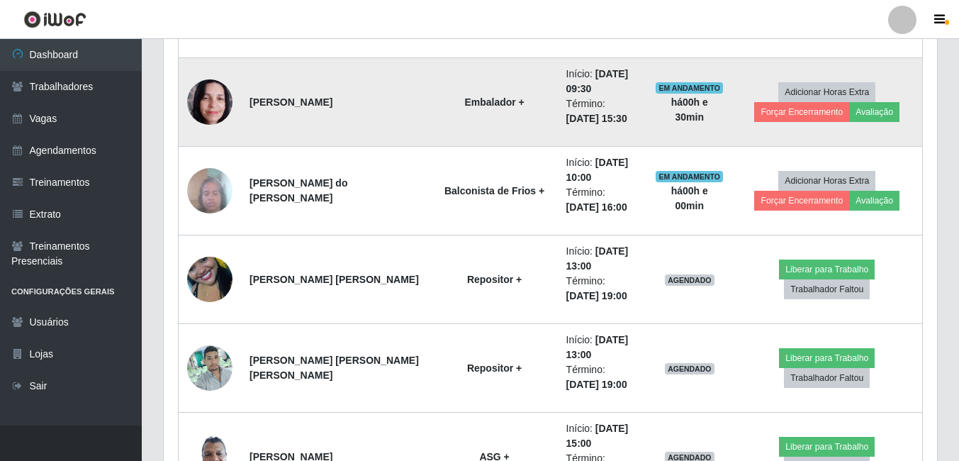
scroll to position [1363, 0]
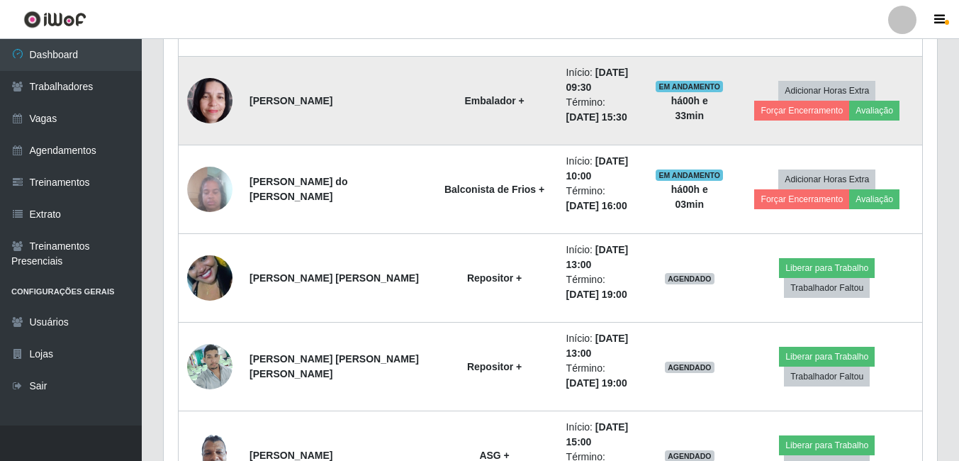
drag, startPoint x: 577, startPoint y: 84, endPoint x: 546, endPoint y: 23, distance: 67.9
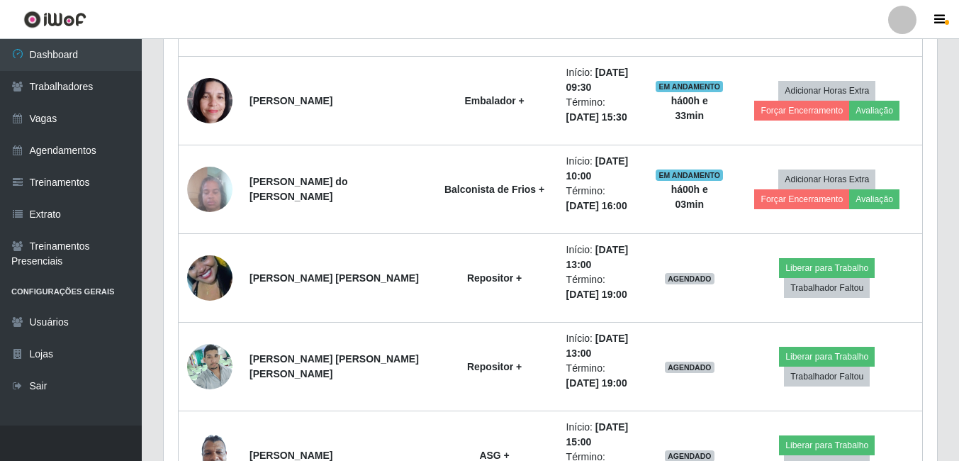
click at [546, 23] on header "Perfil Alterar Senha Sair" at bounding box center [479, 19] width 959 height 39
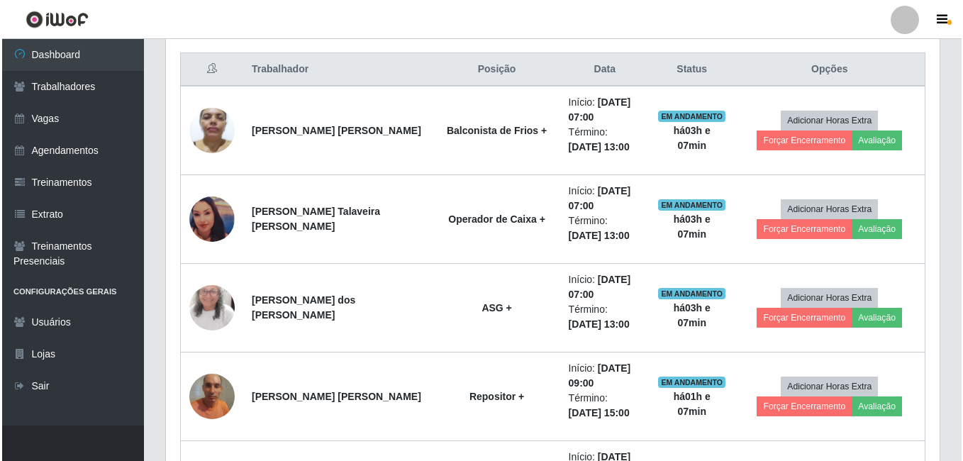
scroll to position [512, 0]
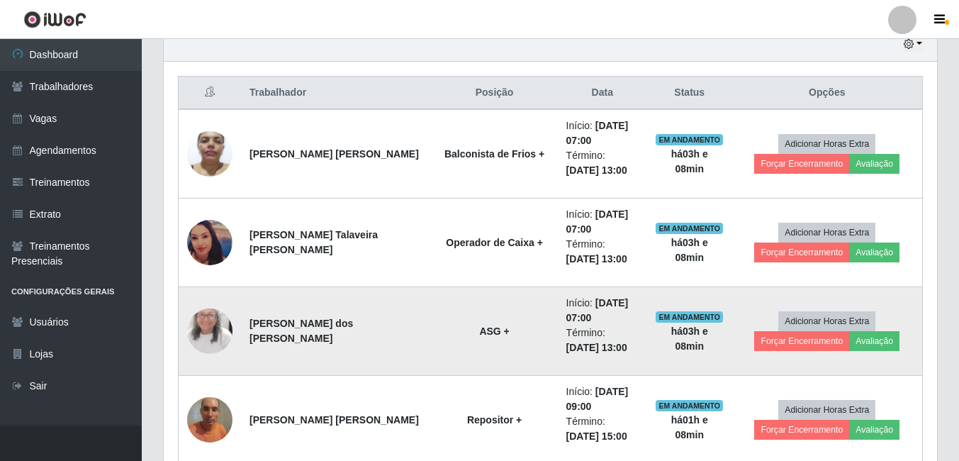
click at [212, 322] on img at bounding box center [209, 331] width 45 height 99
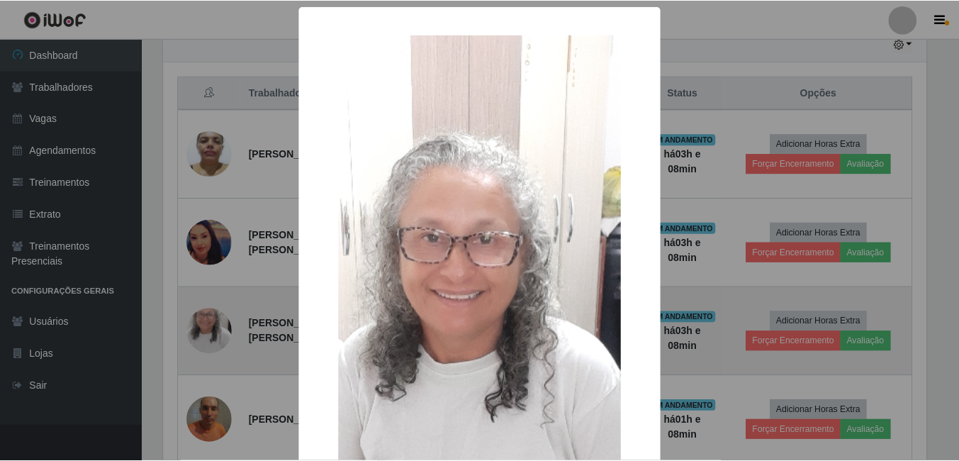
scroll to position [294, 766]
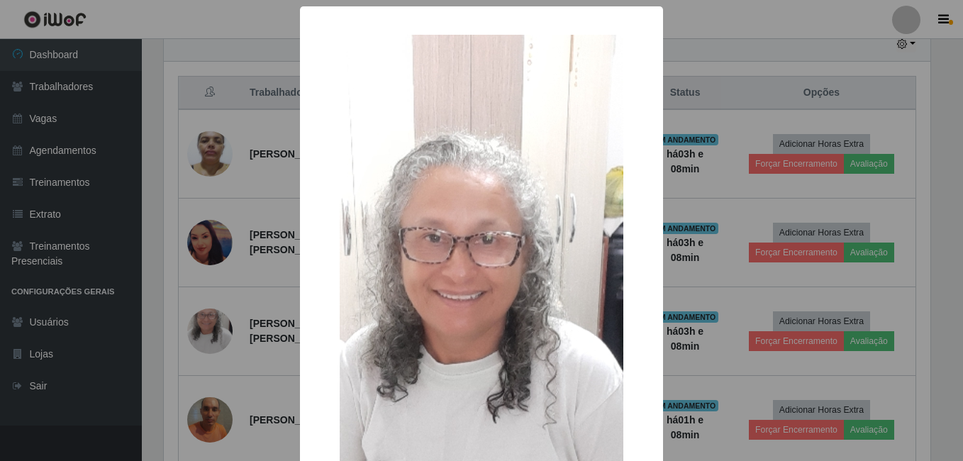
click at [203, 292] on div "× OK Cancel" at bounding box center [481, 230] width 963 height 461
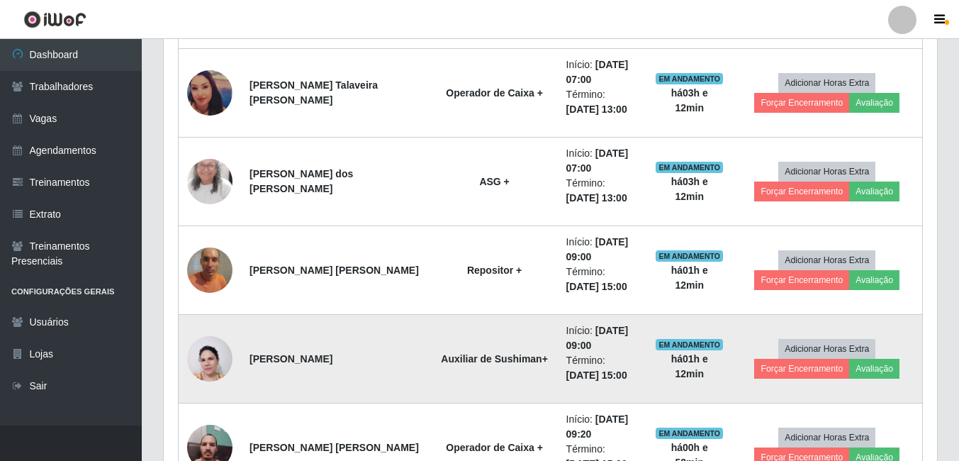
scroll to position [512, 0]
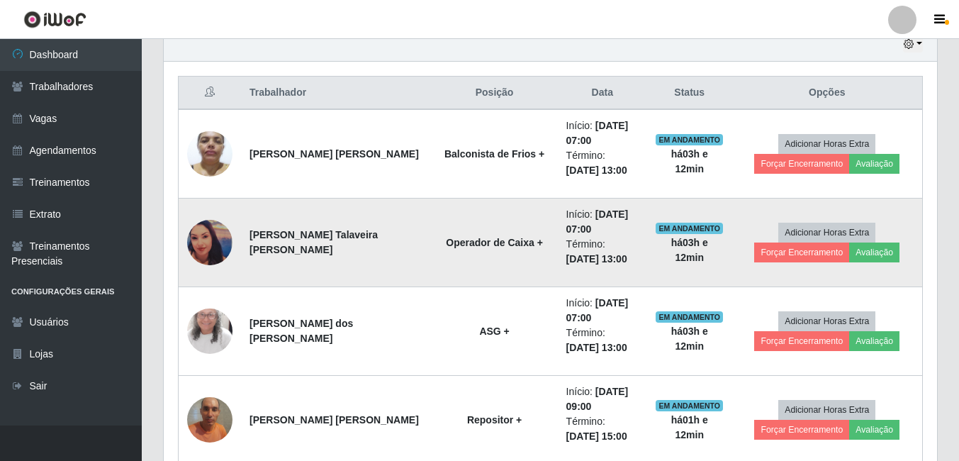
click at [203, 234] on img at bounding box center [209, 242] width 45 height 45
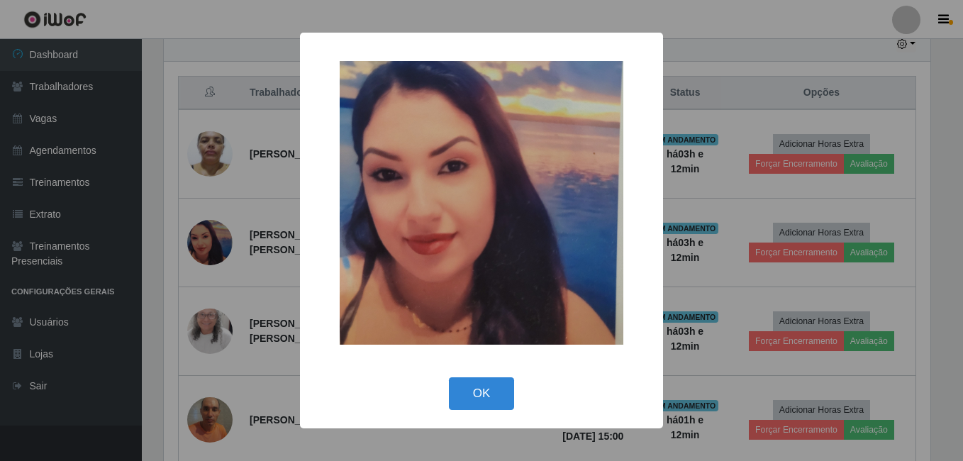
click at [258, 199] on div "× OK Cancel" at bounding box center [481, 230] width 963 height 461
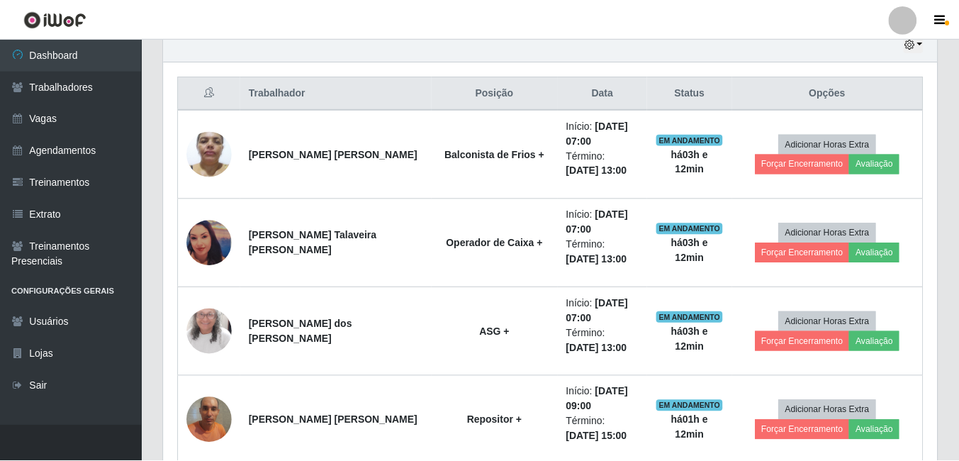
scroll to position [294, 774]
